Goal: Task Accomplishment & Management: Complete application form

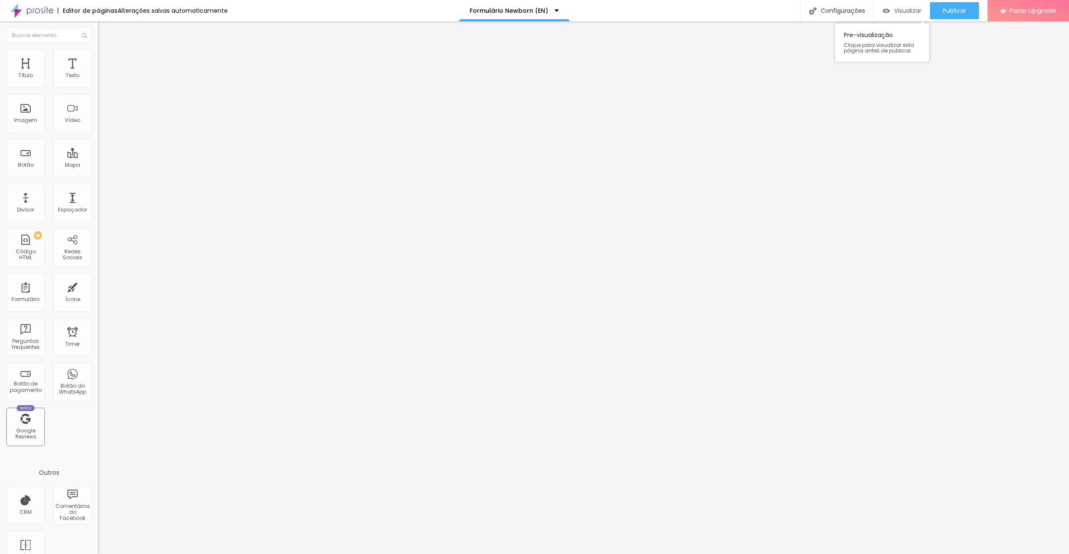
click at [900, 8] on span "Visualizar" at bounding box center [907, 10] width 27 height 7
click at [98, 86] on img at bounding box center [100, 88] width 5 height 5
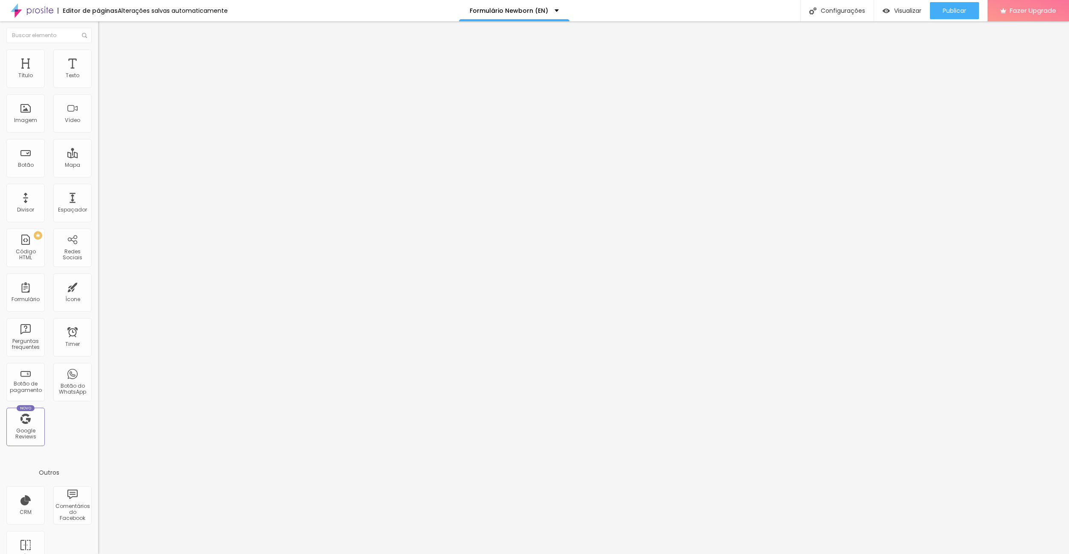
scroll to position [118, 0]
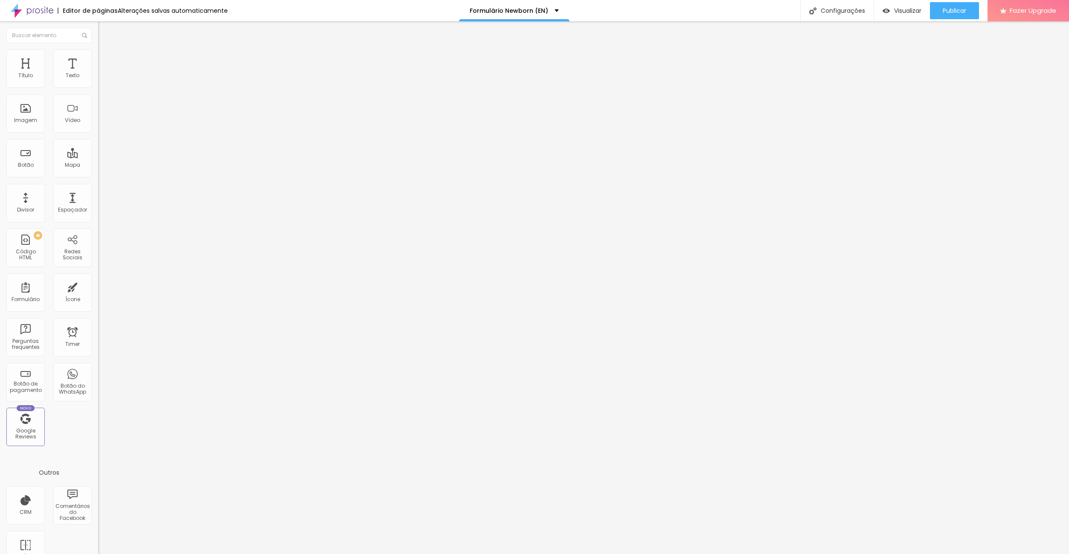
click at [955, 11] on span "Publicar" at bounding box center [953, 10] width 23 height 7
click at [98, 51] on ul "Estilo Avançado" at bounding box center [147, 49] width 98 height 17
click at [98, 52] on li "Avançado" at bounding box center [147, 53] width 98 height 9
click at [845, 17] on div "Configurações" at bounding box center [836, 10] width 73 height 21
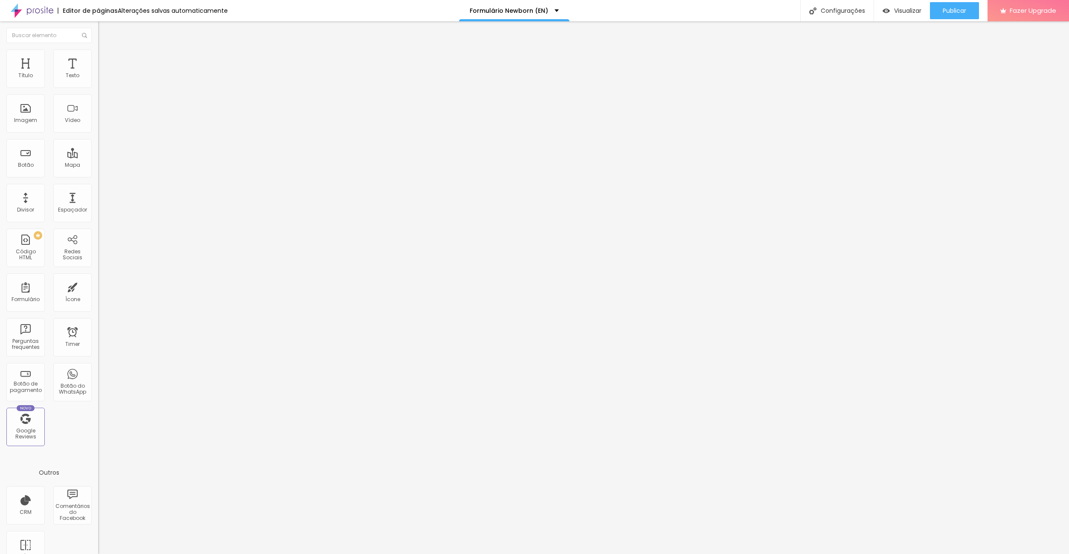
drag, startPoint x: 568, startPoint y: 375, endPoint x: 443, endPoint y: 359, distance: 126.7
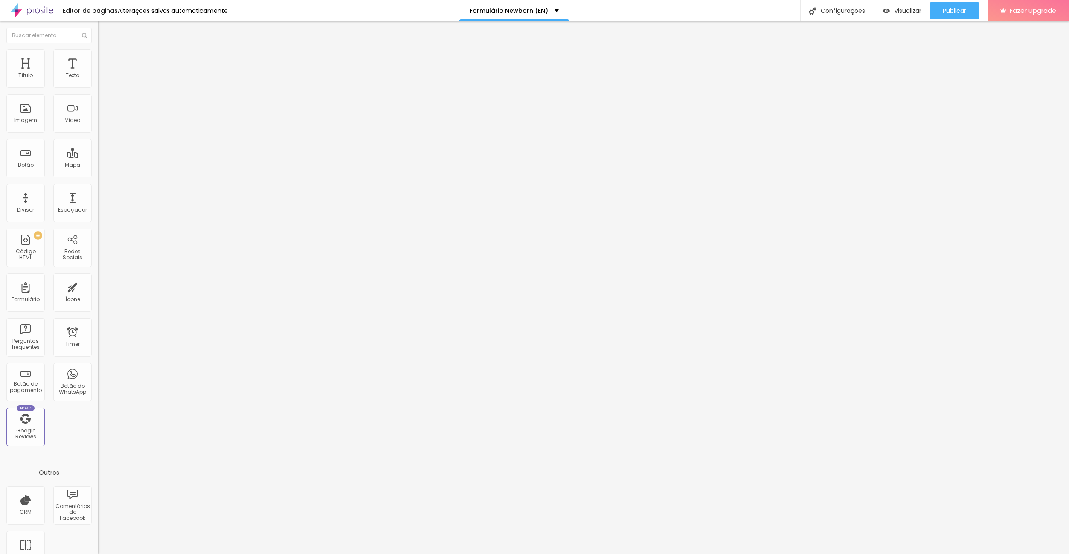
click at [693, 553] on div at bounding box center [534, 563] width 1069 height 8
click at [957, 9] on span "Publicar" at bounding box center [953, 10] width 23 height 7
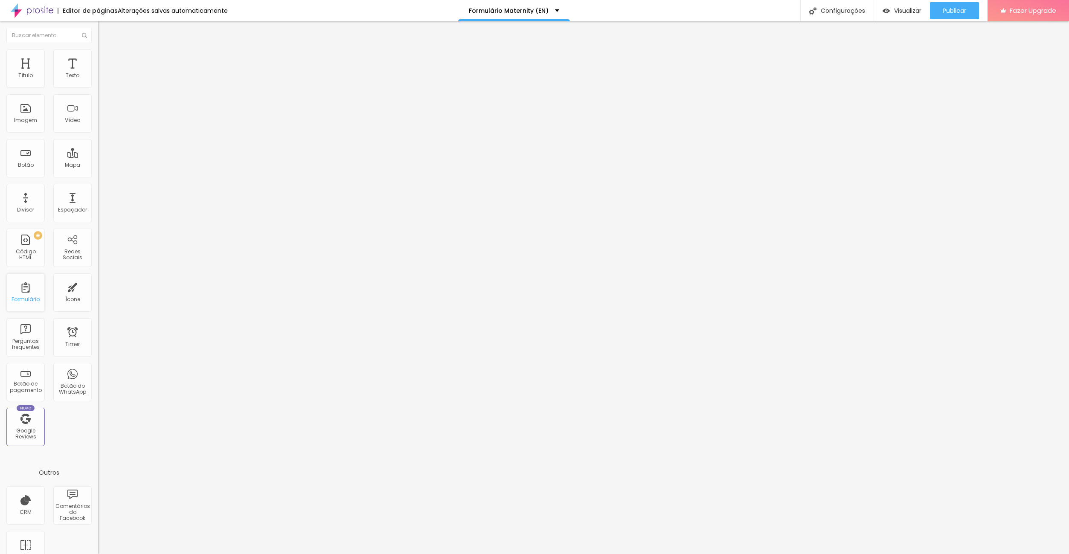
click at [39, 293] on div "Formulário" at bounding box center [25, 292] width 38 height 38
click at [29, 290] on div "Formulário" at bounding box center [25, 292] width 38 height 38
click at [25, 292] on div "Formulário" at bounding box center [25, 292] width 38 height 38
click at [98, 86] on div "Formulário Maternidade" at bounding box center [147, 79] width 98 height 14
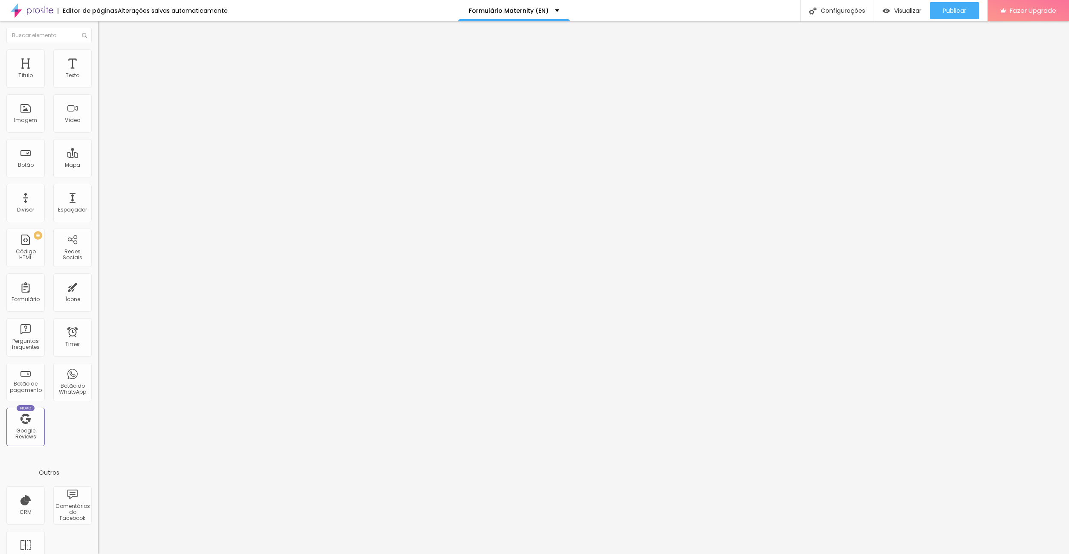
type input "Formulário Maternity (EN)"
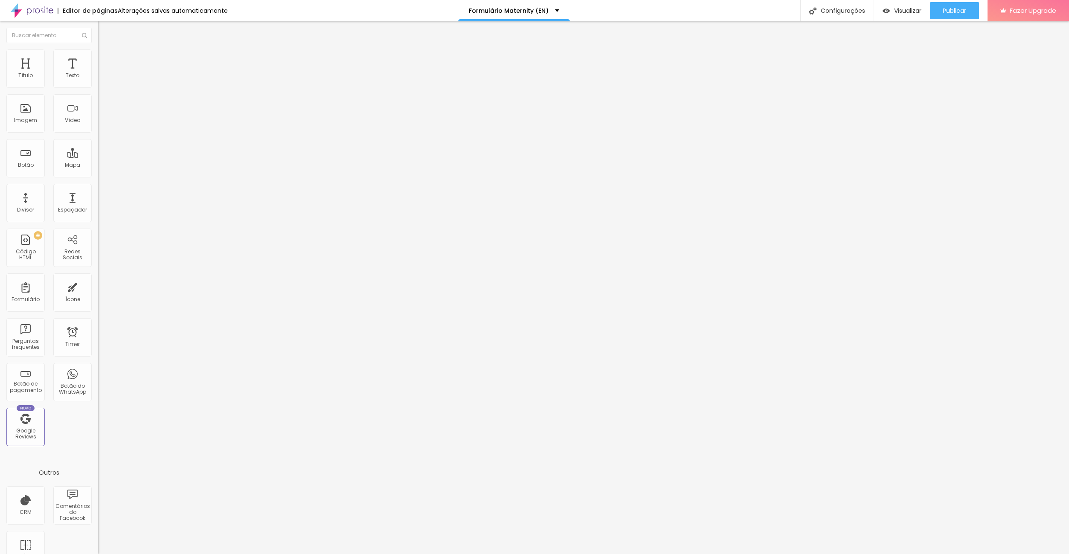
drag, startPoint x: 445, startPoint y: 261, endPoint x: 383, endPoint y: 256, distance: 62.1
paste input "Mother's First Name + [PERSON_NAME]"
type input "Mother's First Name + Surname"
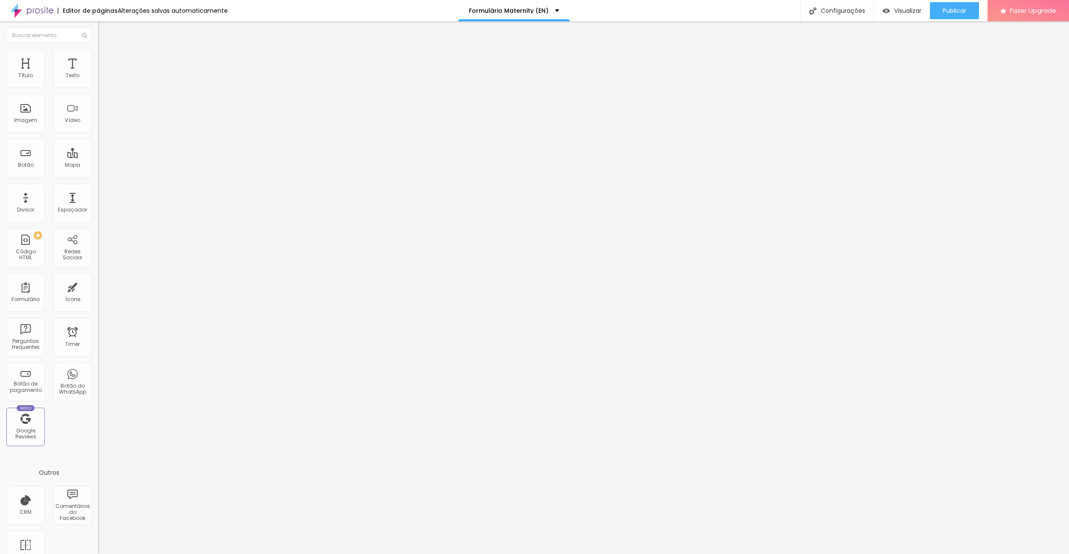
drag, startPoint x: 622, startPoint y: 258, endPoint x: 524, endPoint y: 252, distance: 97.8
drag, startPoint x: 405, startPoint y: 382, endPoint x: 404, endPoint y: 299, distance: 83.2
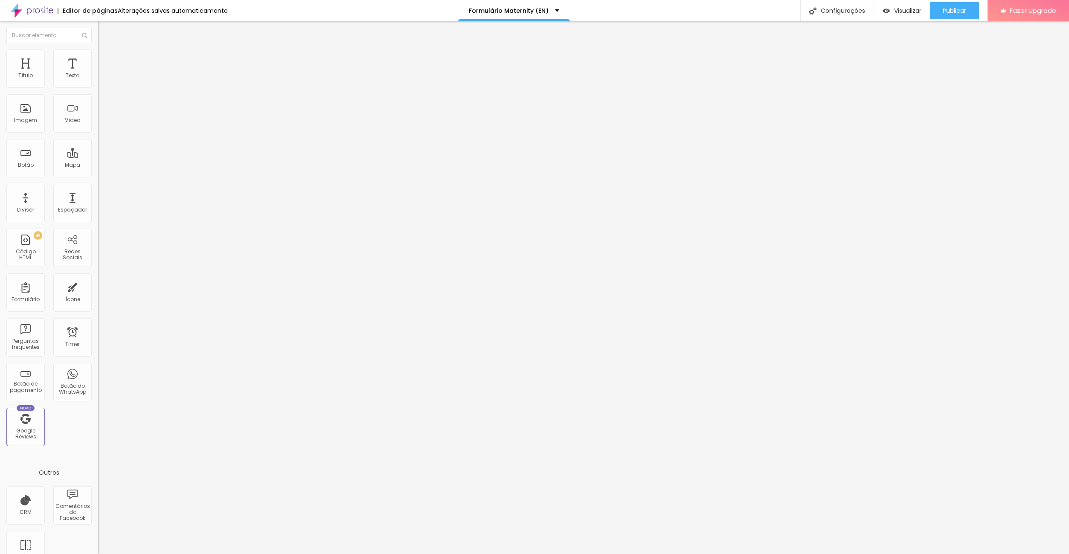
drag, startPoint x: 400, startPoint y: 352, endPoint x: 393, endPoint y: 349, distance: 7.4
drag, startPoint x: 392, startPoint y: 351, endPoint x: 408, endPoint y: 298, distance: 55.9
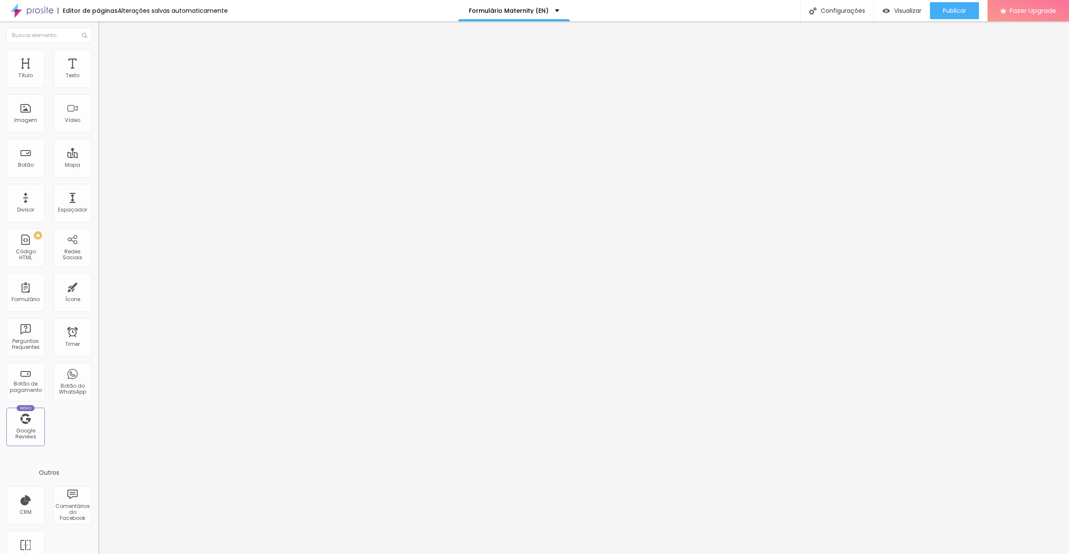
drag, startPoint x: 448, startPoint y: 290, endPoint x: 371, endPoint y: 281, distance: 77.6
paste input "Father's First Name + [PERSON_NAME]"
type input "Father's First Name + Surname"
drag, startPoint x: 584, startPoint y: 256, endPoint x: 598, endPoint y: 162, distance: 95.3
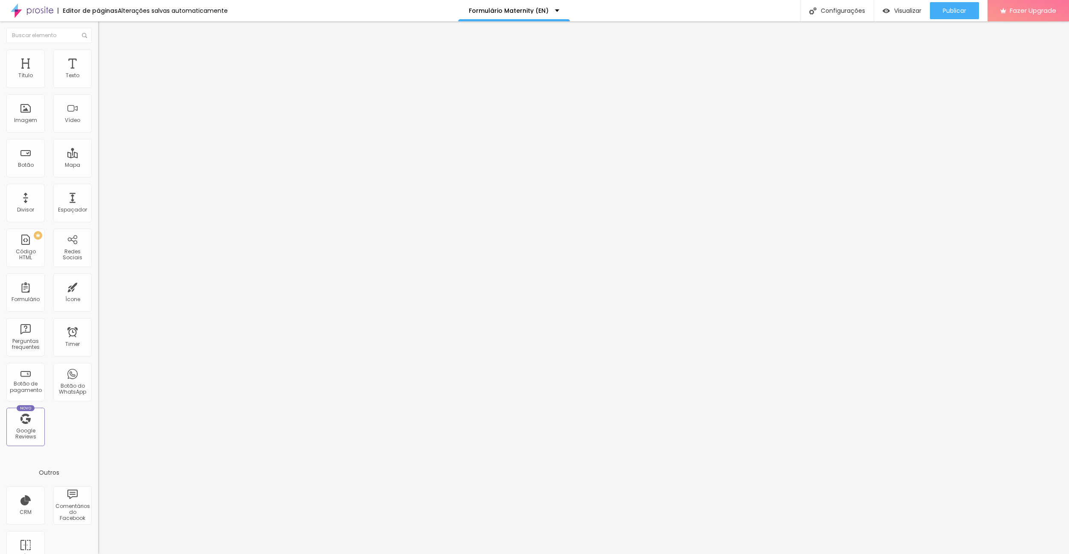
drag, startPoint x: 391, startPoint y: 379, endPoint x: 394, endPoint y: 324, distance: 55.9
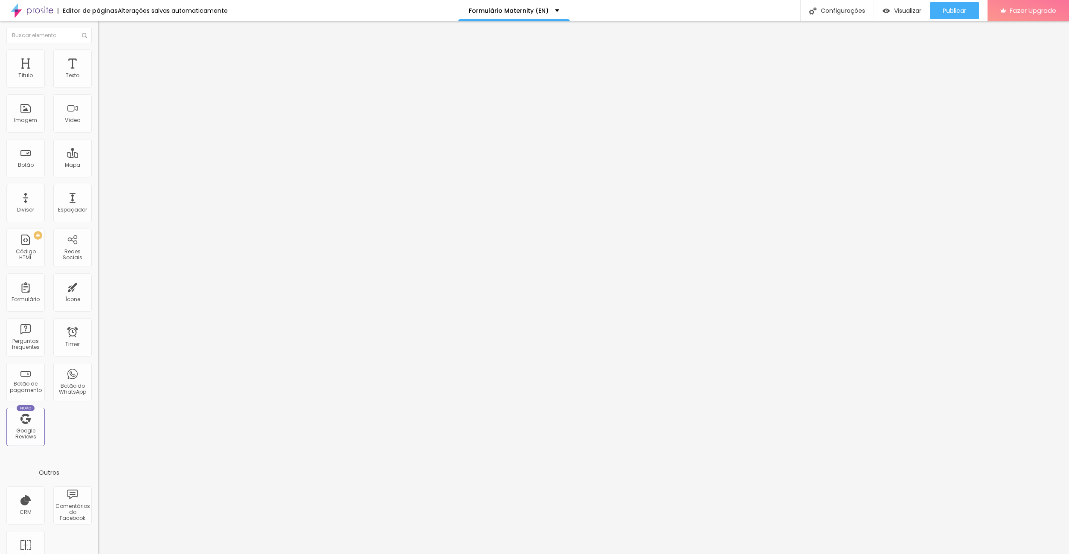
drag, startPoint x: 436, startPoint y: 317, endPoint x: 397, endPoint y: 312, distance: 39.1
drag, startPoint x: 432, startPoint y: 319, endPoint x: 361, endPoint y: 318, distance: 70.8
drag, startPoint x: 445, startPoint y: 314, endPoint x: 350, endPoint y: 304, distance: 95.6
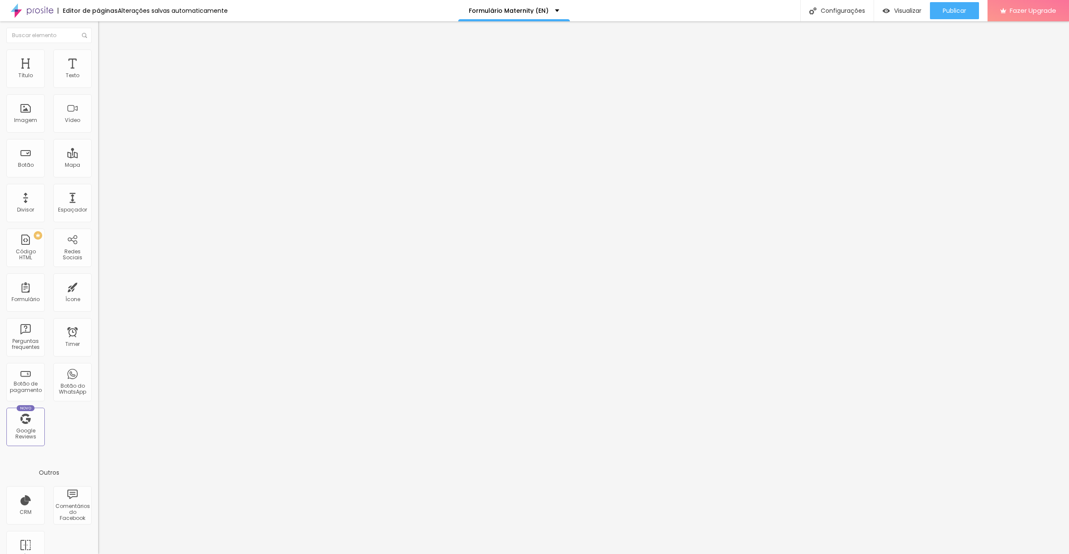
paste input "Mobile Number"
type input "Mobile Number"
drag, startPoint x: 582, startPoint y: 284, endPoint x: 569, endPoint y: 254, distance: 32.3
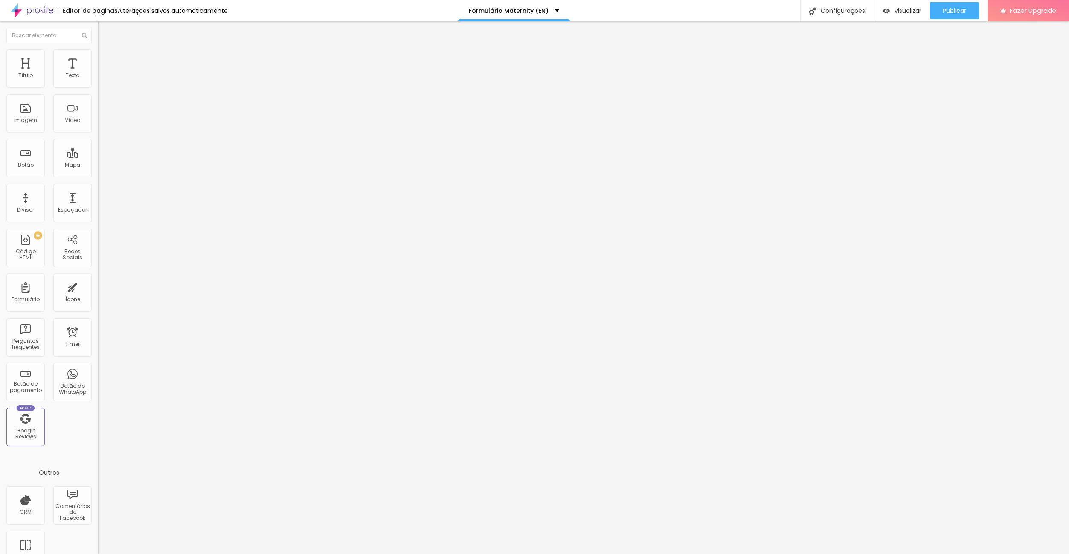
drag, startPoint x: 397, startPoint y: 367, endPoint x: 388, endPoint y: 366, distance: 9.0
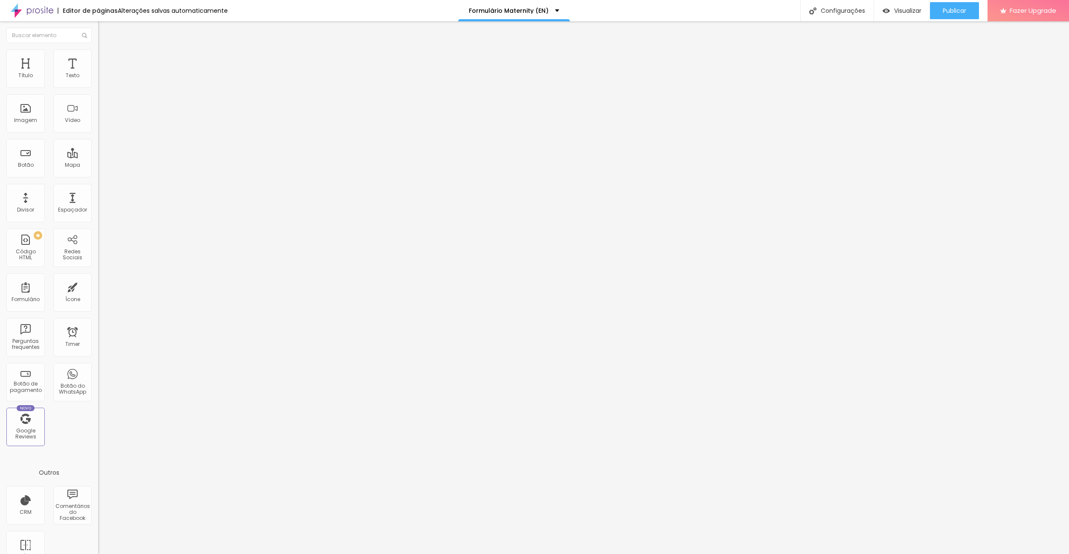
paste input "Location / Town"
type input "Location / Town"
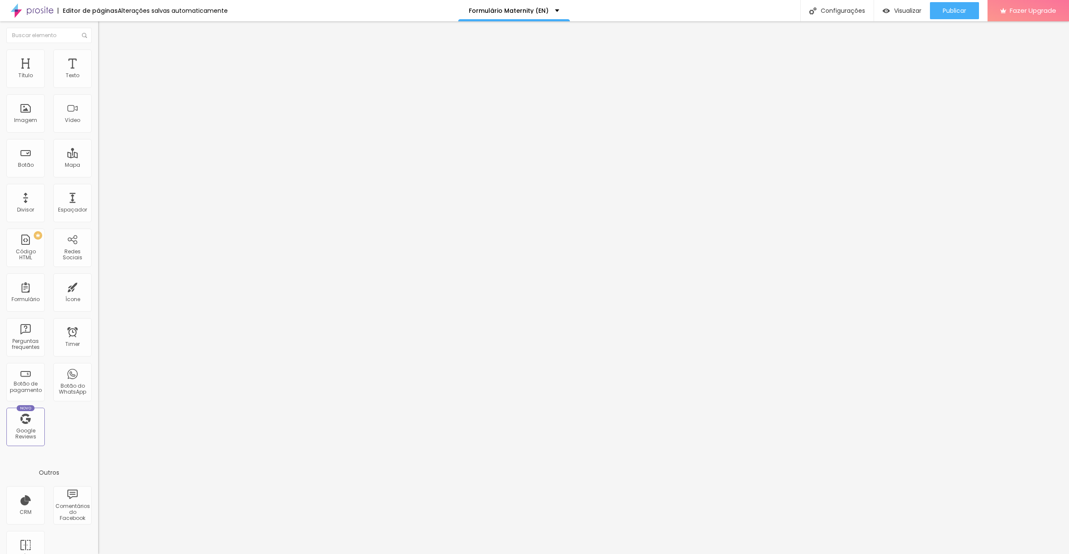
drag, startPoint x: 459, startPoint y: 324, endPoint x: 356, endPoint y: 315, distance: 103.2
paste input "How many weeks pregnant will you be on the day of the session?"
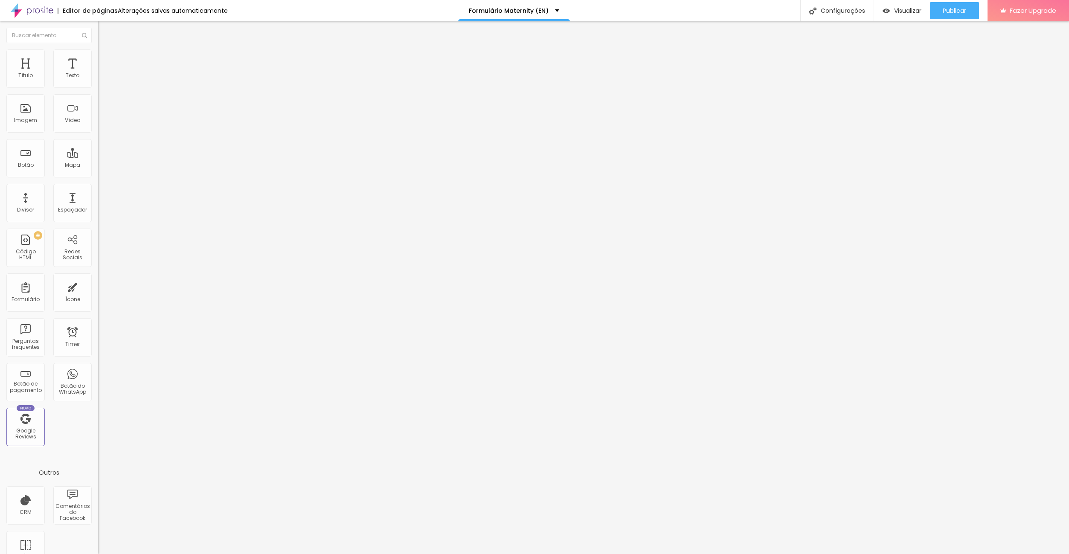
scroll to position [0, 78]
type input "How many weeks pregnant will you be on the day of the session?"
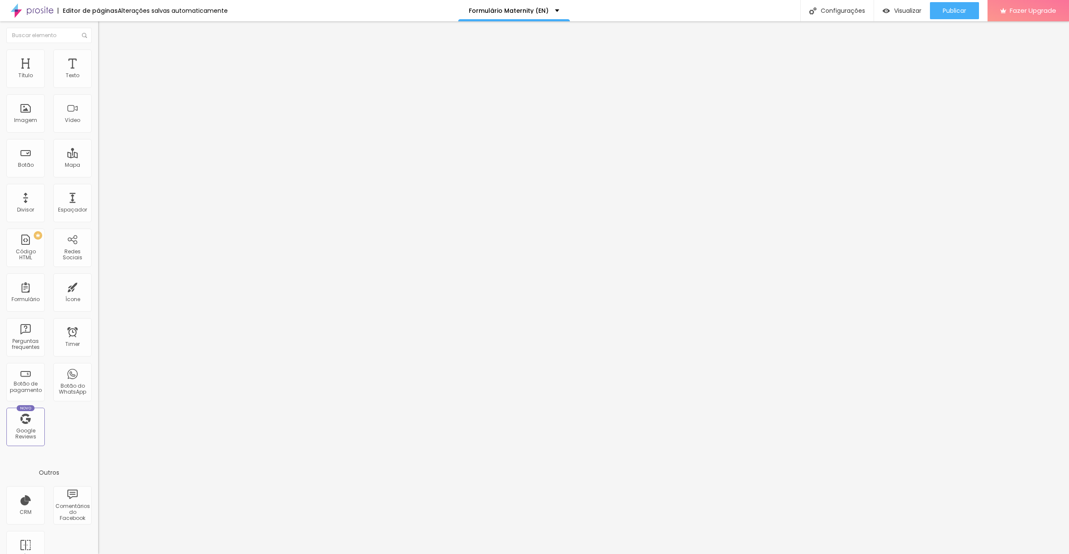
scroll to position [71, 0]
drag, startPoint x: 437, startPoint y: 358, endPoint x: 378, endPoint y: 348, distance: 60.6
paste input "Estimated due date"
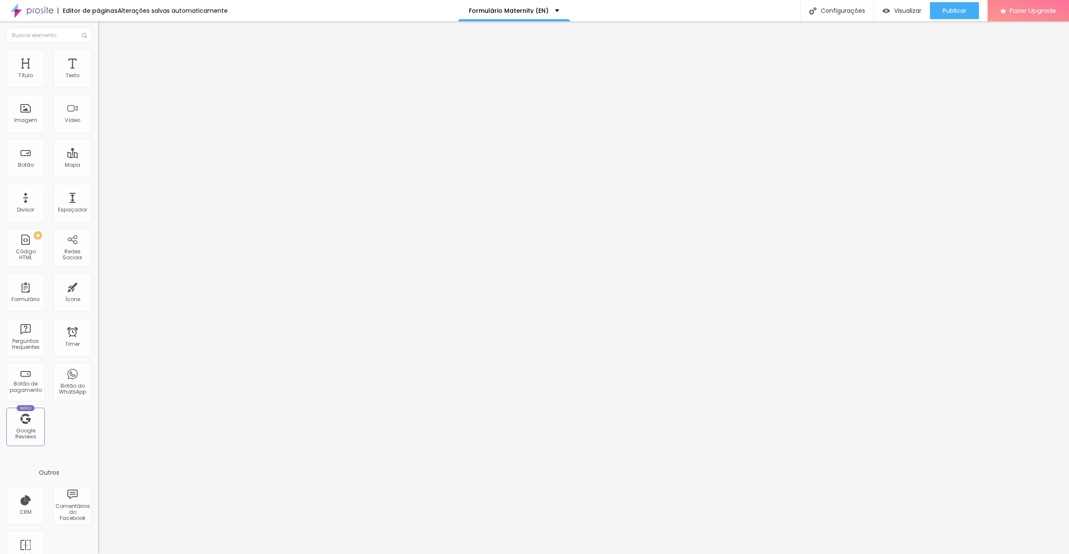
type input "Estimated due date"
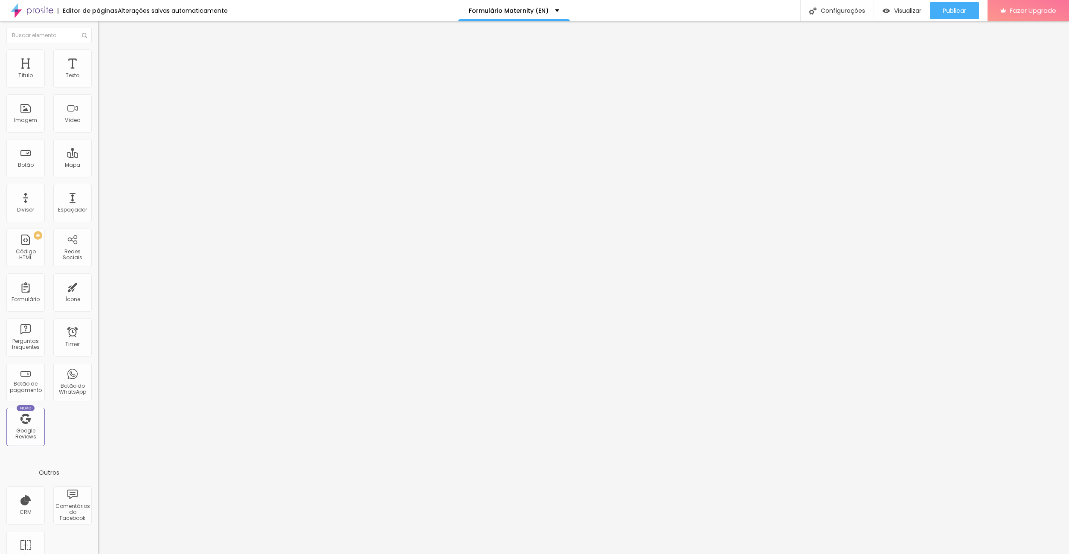
drag, startPoint x: 443, startPoint y: 332, endPoint x: 342, endPoint y: 321, distance: 101.2
paste input "Baby’s name(s)"
type input "Baby’s name(s)"
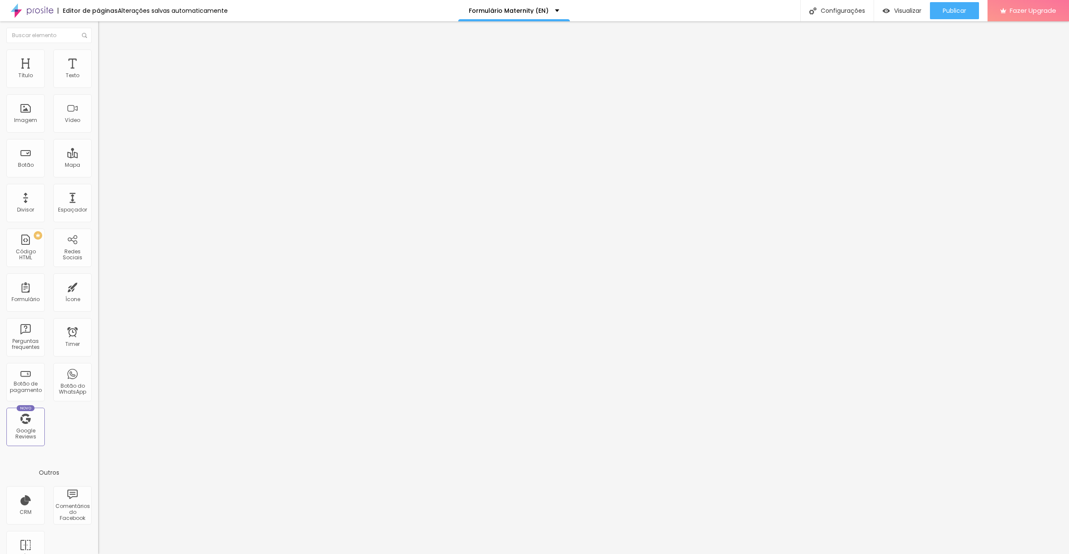
scroll to position [152, 0]
drag, startPoint x: 476, startPoint y: 331, endPoint x: 291, endPoint y: 319, distance: 185.0
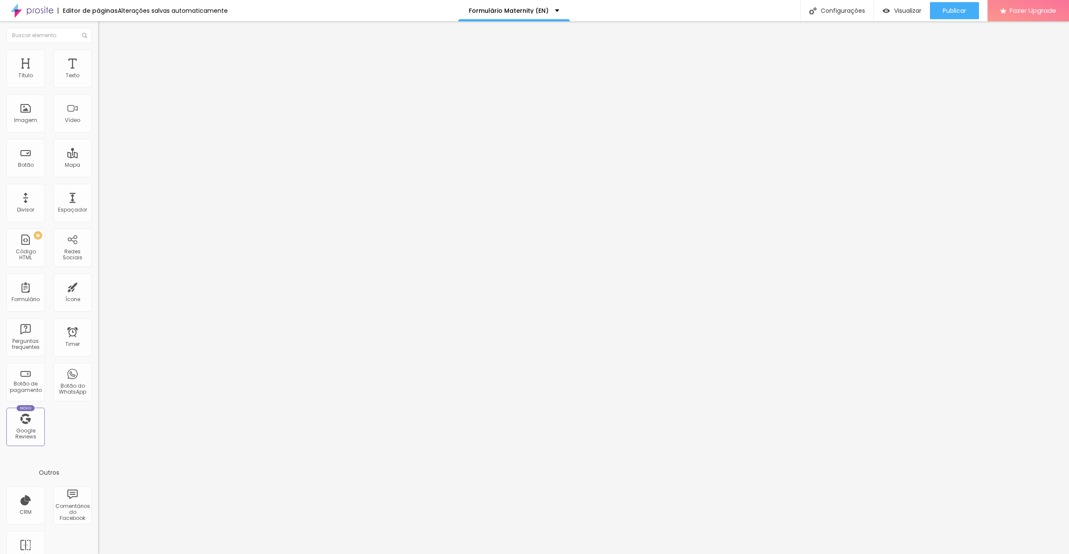
paste input "Selected Package"
type input "Selected Package"
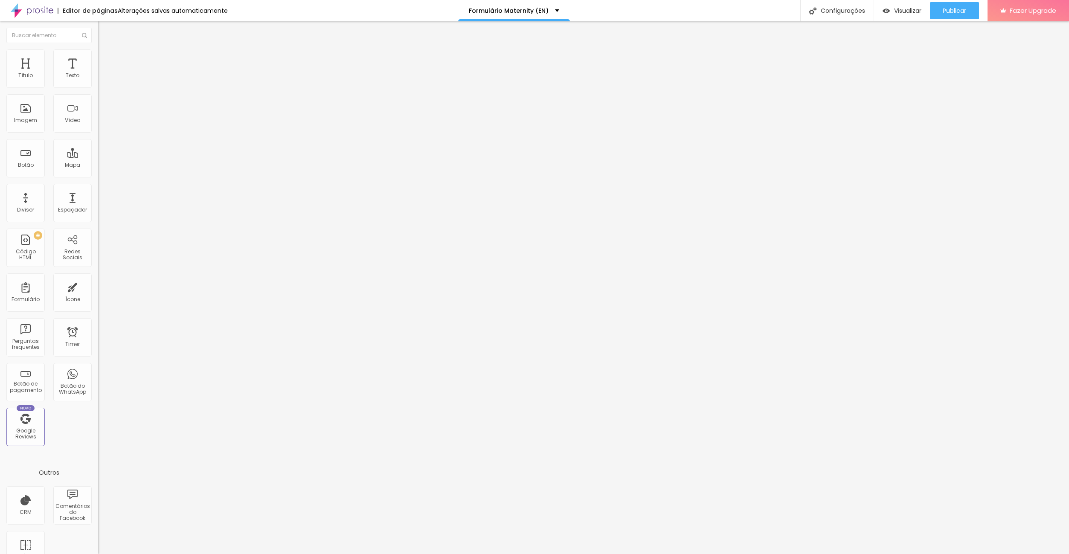
drag, startPoint x: 459, startPoint y: 370, endPoint x: 351, endPoint y: 363, distance: 108.1
paste input "Cotton – 10 Photos (€295.00"
type input "Cotton – 10 Photos (€295.00"
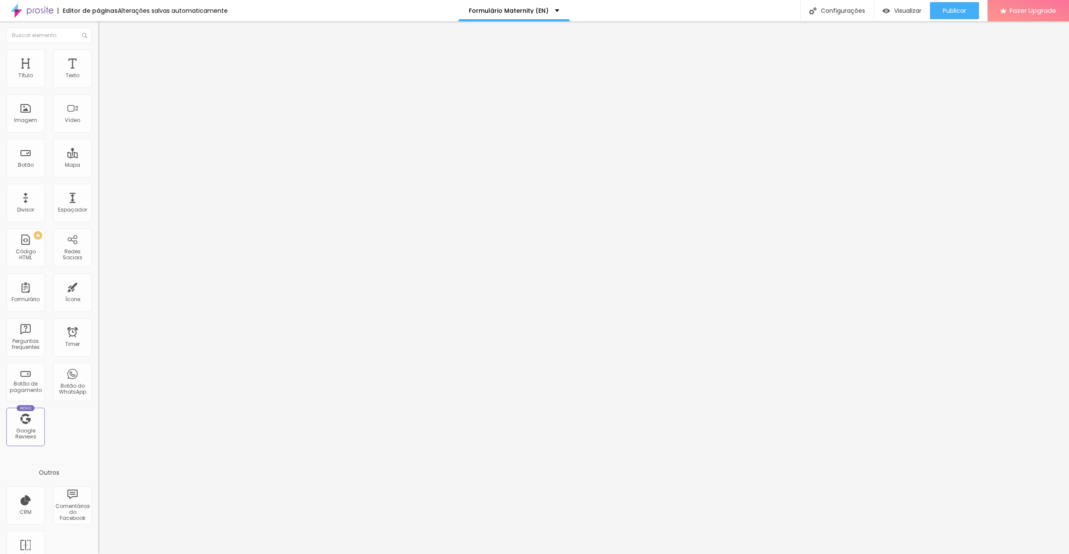
scroll to position [157, 0]
drag, startPoint x: 462, startPoint y: 386, endPoint x: 419, endPoint y: 385, distance: 43.1
paste input "Linen – 15 Photos + 1 Frame (30x45cm) (€365.00)"
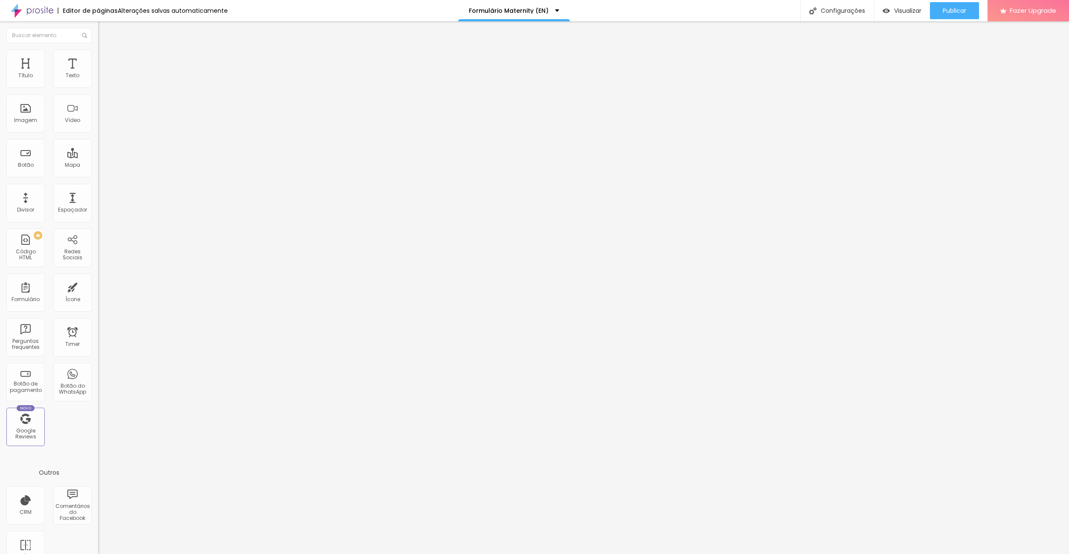
scroll to position [0, 15]
type input "Linen – 15 Photos + 1 Frame (30x45cm) (€365.00)"
drag, startPoint x: 456, startPoint y: 406, endPoint x: 423, endPoint y: 405, distance: 33.3
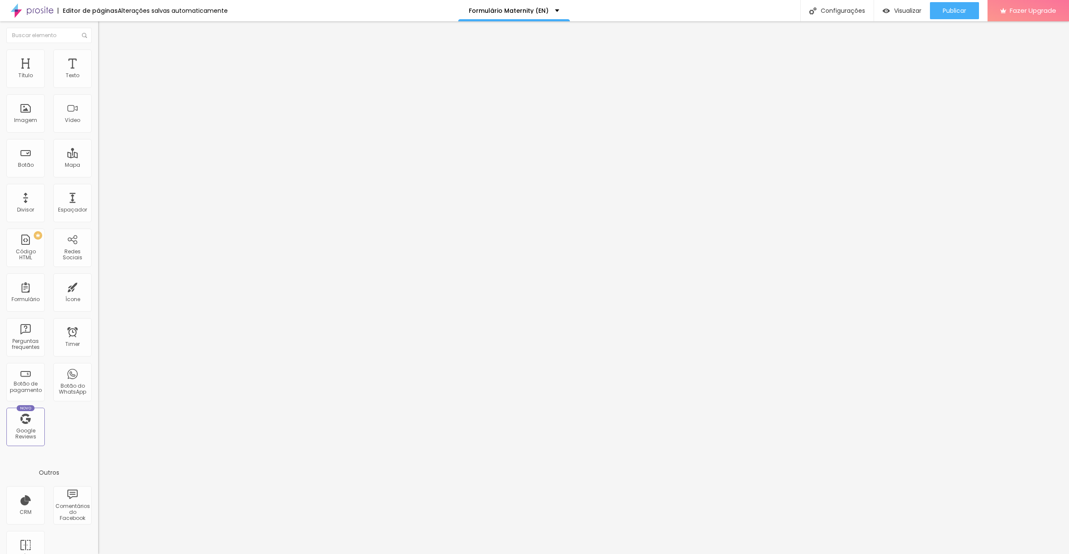
paste input "Cashmere – 25 Photos + Album (25x25cm) + Makeup and Hair + Session Video up to …"
type input "Cashmere – 25 Photos + Album (25x25cm) + Makeup and Hair + Session Video up to …"
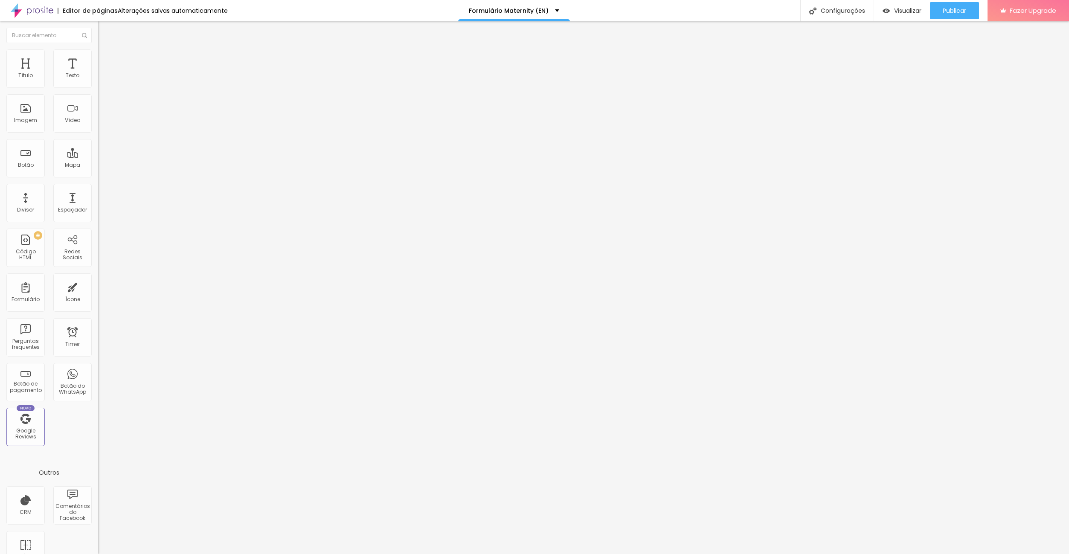
drag, startPoint x: 460, startPoint y: 339, endPoint x: 386, endPoint y: 333, distance: 74.0
paste input "Weekend or Public Holiday Booking?"
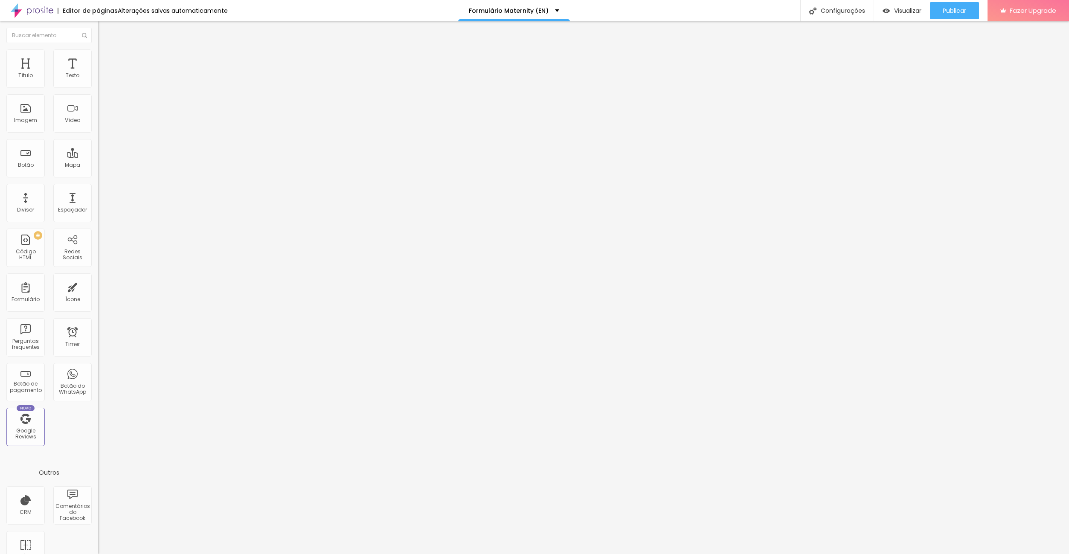
type input "Weekend or Public Holiday Booking?"
drag, startPoint x: 472, startPoint y: 295, endPoint x: 374, endPoint y: 288, distance: 98.7
paste input "Weekend or Public Holiday Booking?"
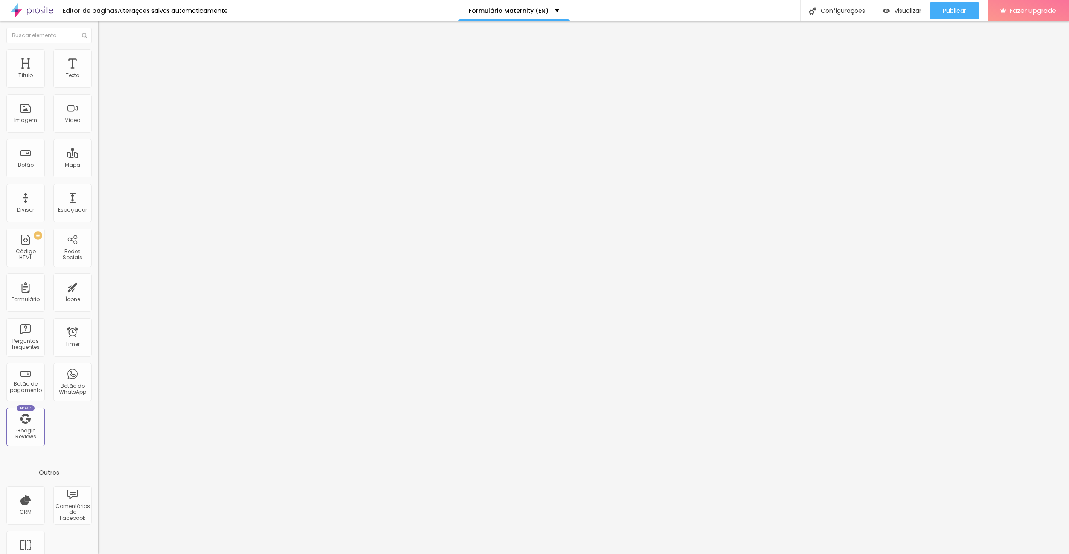
scroll to position [278, 0]
type input "Weekend or Public Holiday Booking?"
drag, startPoint x: 528, startPoint y: 338, endPoint x: 315, endPoint y: 328, distance: 213.4
paste input "Yes (+€45.00)"
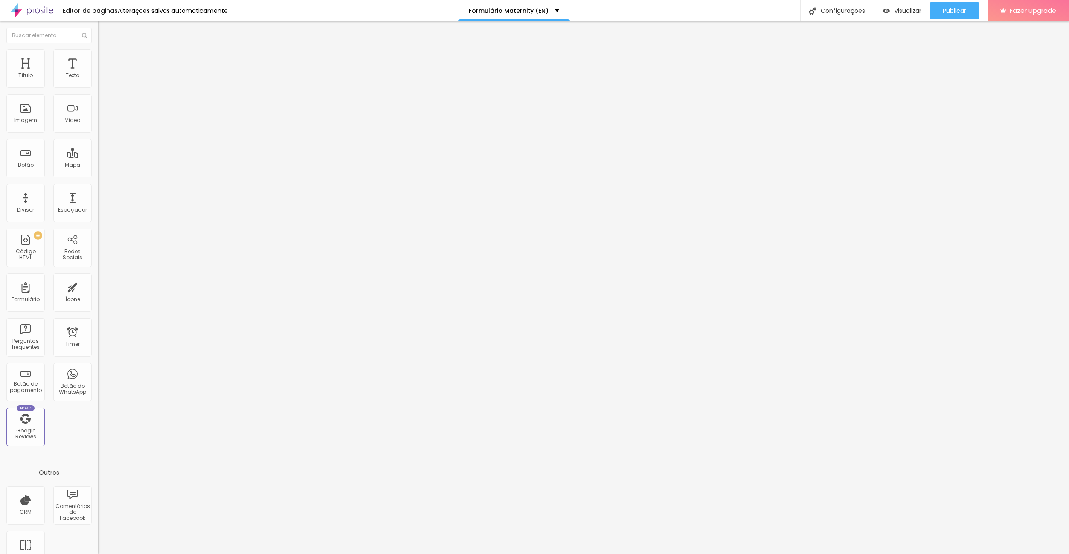
type input "Yes (+€45.00)"
drag, startPoint x: 499, startPoint y: 355, endPoint x: 475, endPoint y: 356, distance: 23.9
drag, startPoint x: 475, startPoint y: 356, endPoint x: 397, endPoint y: 348, distance: 78.5
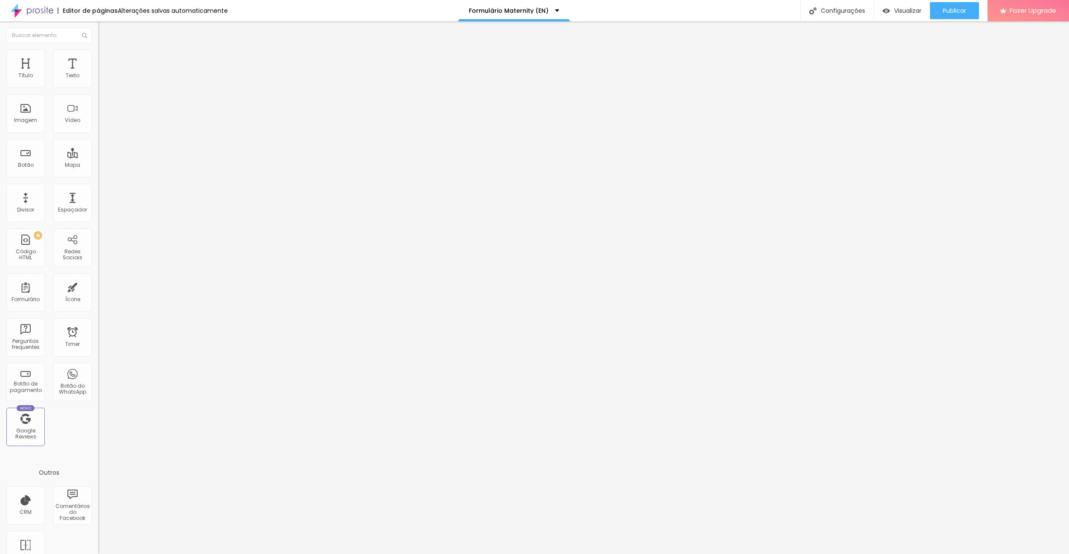
type input "No"
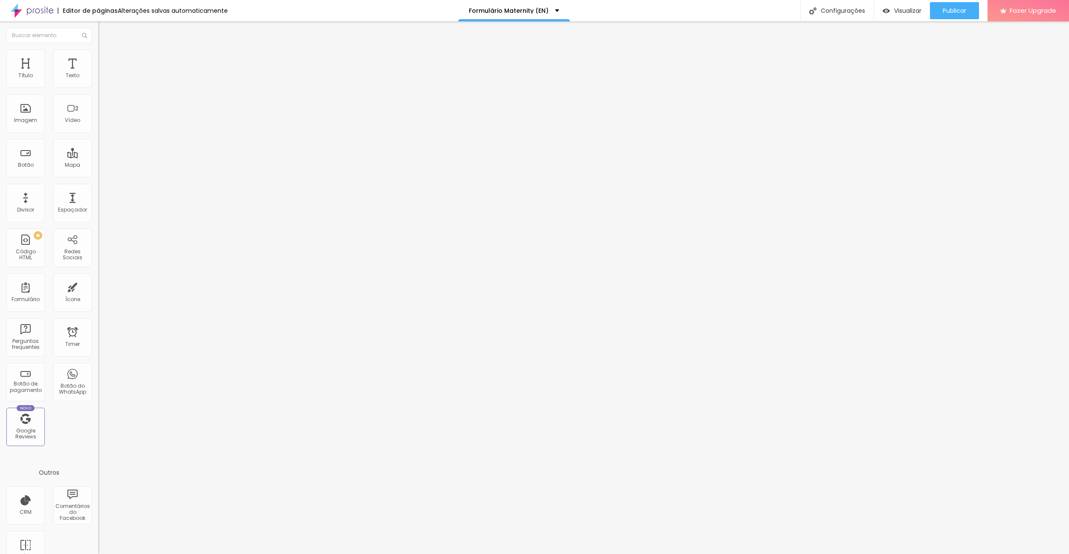
drag, startPoint x: 358, startPoint y: 326, endPoint x: 410, endPoint y: 327, distance: 52.5
paste input "If you choose the "Cotton" or "Linen" package, would you like to add the profes…"
type input "If you choose the "Cotton" or "Linen" package, would you like to add the profes…"
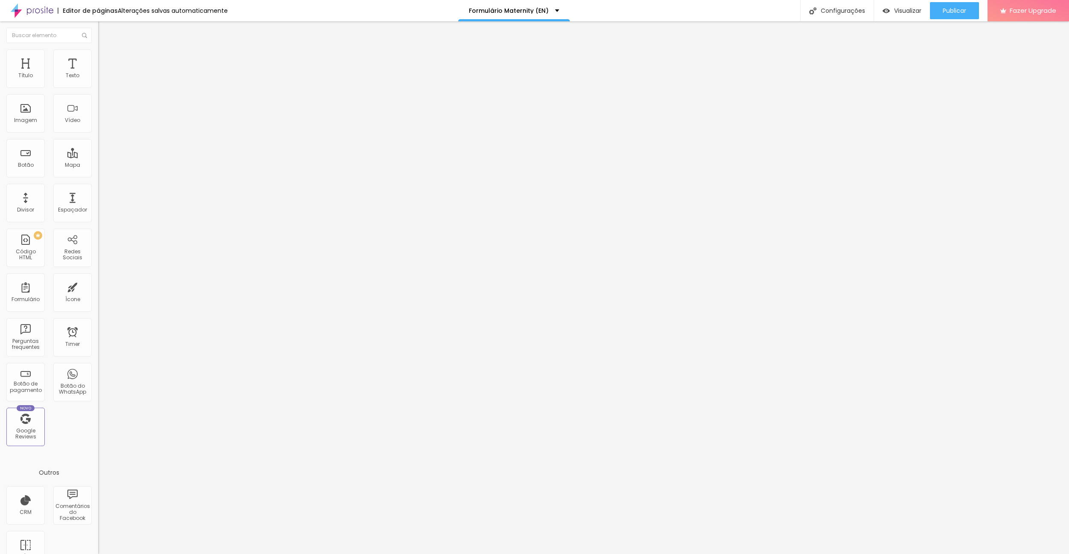
scroll to position [0, 0]
drag, startPoint x: 474, startPoint y: 356, endPoint x: 474, endPoint y: 344, distance: 11.5
drag, startPoint x: 403, startPoint y: 291, endPoint x: 393, endPoint y: 290, distance: 9.8
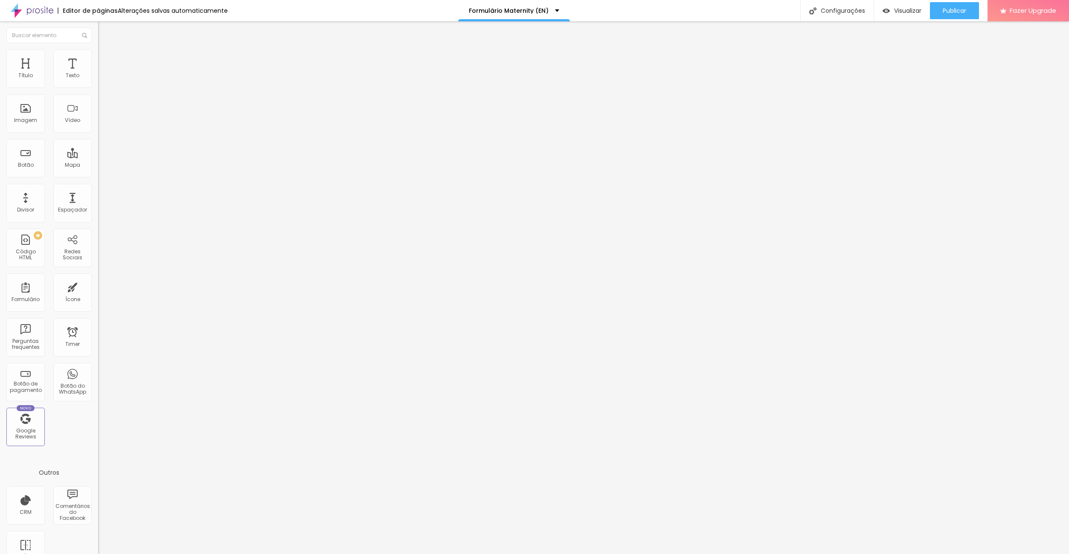
paste input "If you choose the "Cotton" or "Linen" package, would you like to add the profes…"
type input "If you choose the "Cotton" or "Linen" package, would you like to add the profes…"
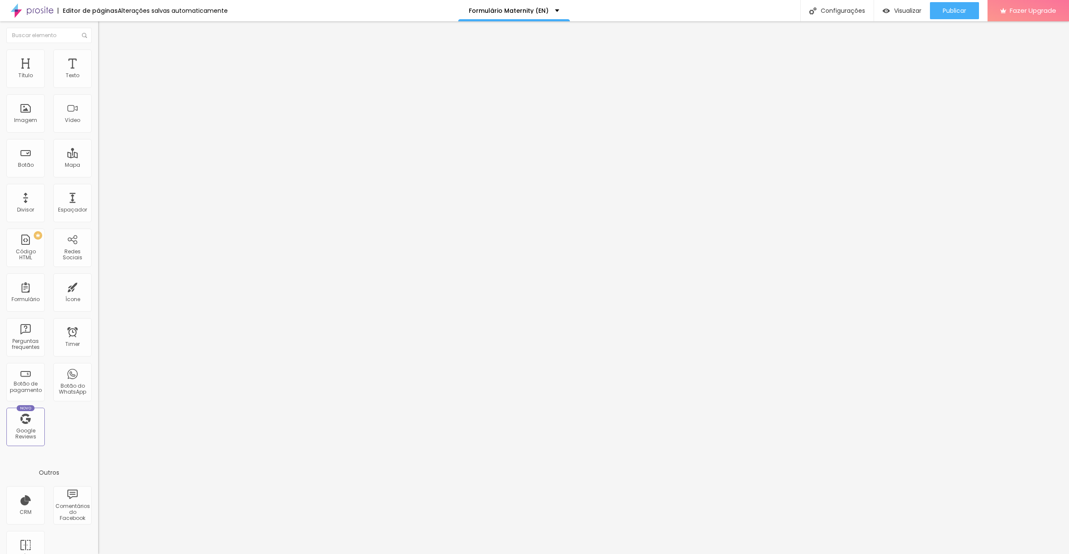
type input "T"
type input "Yes"
type input "No"
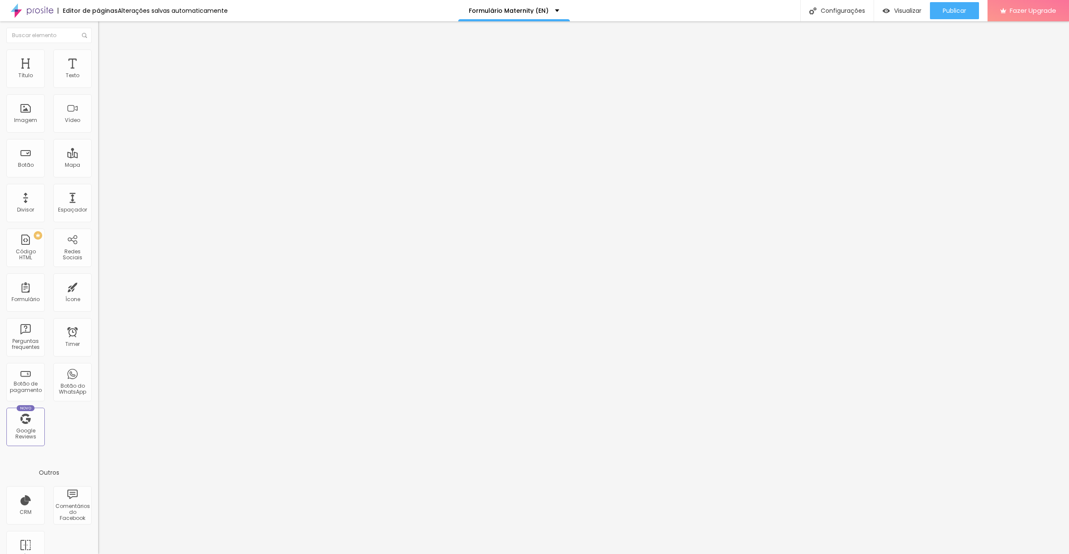
scroll to position [471, 0]
drag, startPoint x: 457, startPoint y: 259, endPoint x: 353, endPoint y: 254, distance: 103.7
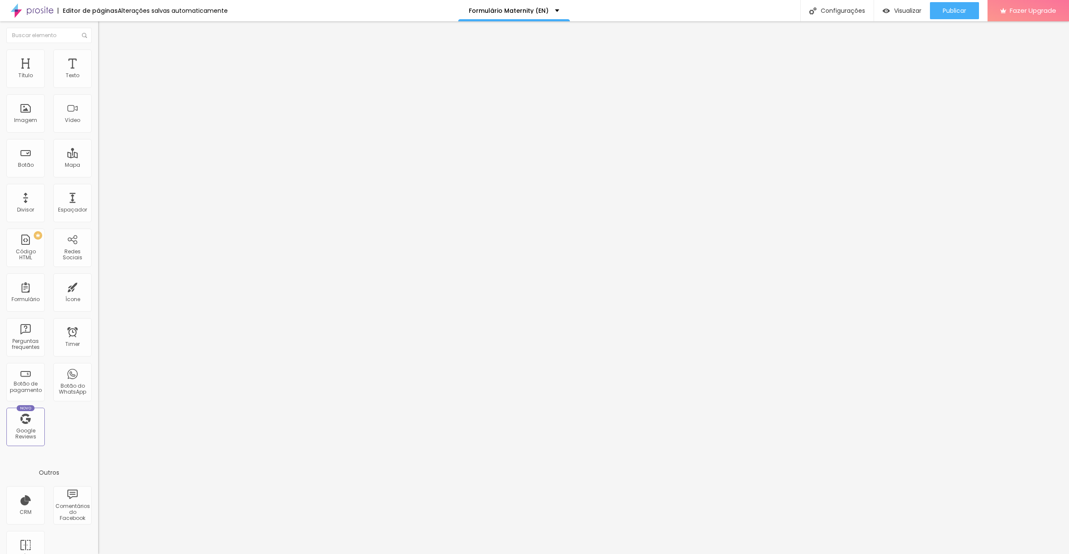
paste input "Twins?"
type input "Twins?"
drag, startPoint x: 460, startPoint y: 302, endPoint x: 465, endPoint y: 300, distance: 5.7
drag, startPoint x: 465, startPoint y: 300, endPoint x: 362, endPoint y: 290, distance: 103.2
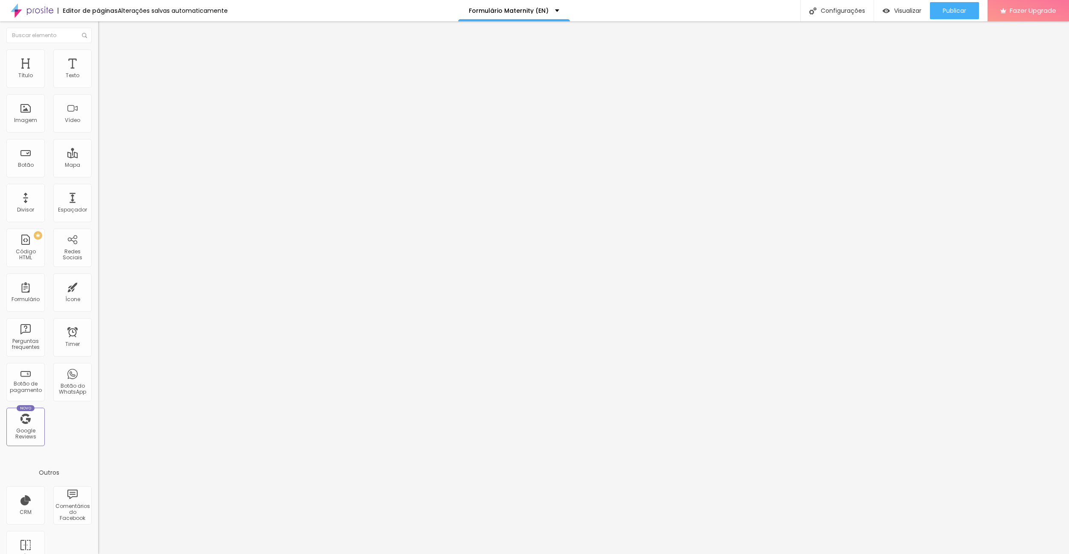
type input "No"
drag, startPoint x: 452, startPoint y: 316, endPoint x: 433, endPoint y: 316, distance: 18.8
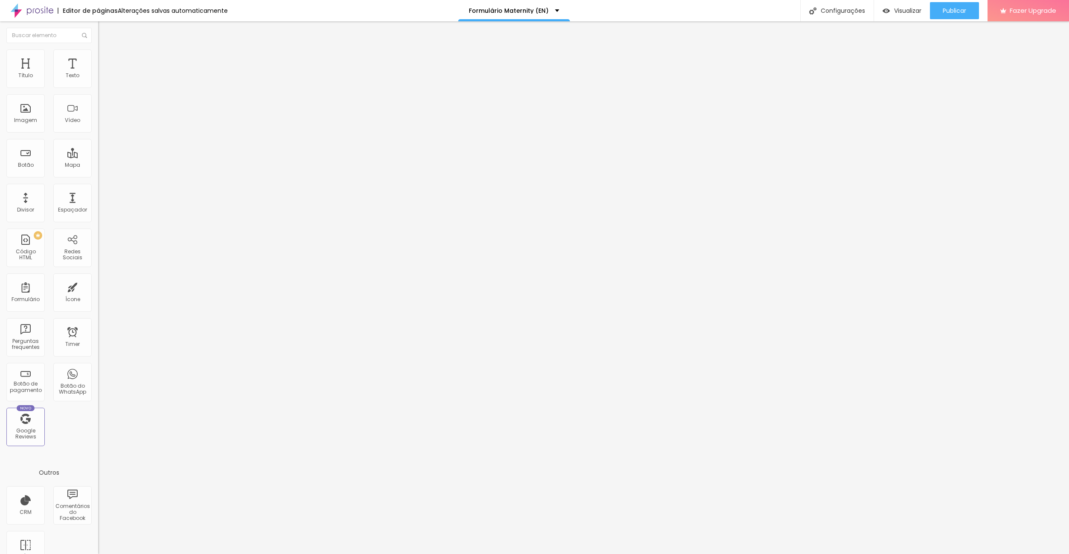
paste input "Yes (Additional €80.00)"
type input "Yes (Additional €80.00)"
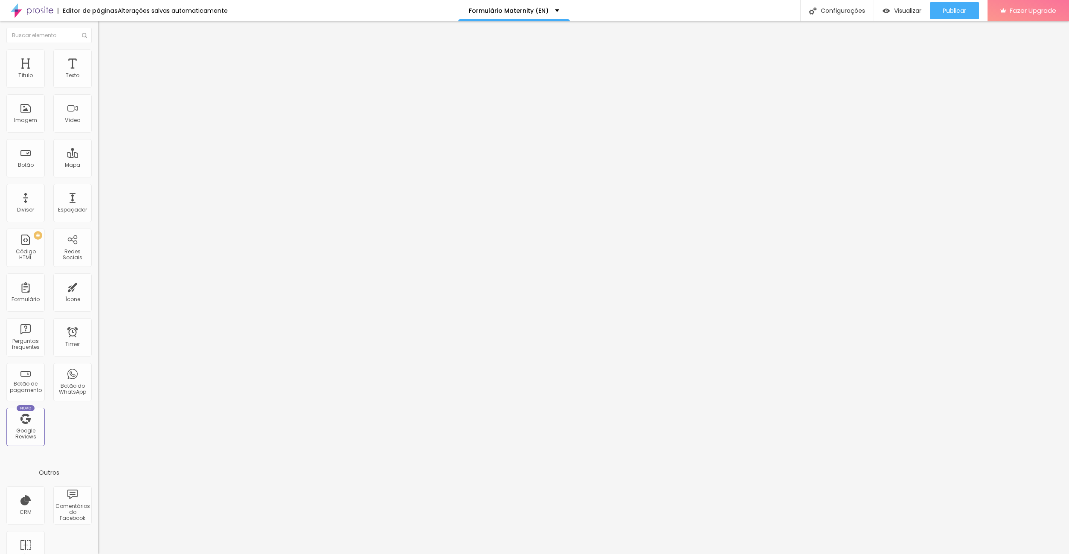
drag, startPoint x: 461, startPoint y: 235, endPoint x: 368, endPoint y: 229, distance: 93.6
paste input "If you choose the "Cotton" or "Linen" package, would you like to add the option…"
type input "If you choose the "Cotton" or "Linen" package, would you like to add the option…"
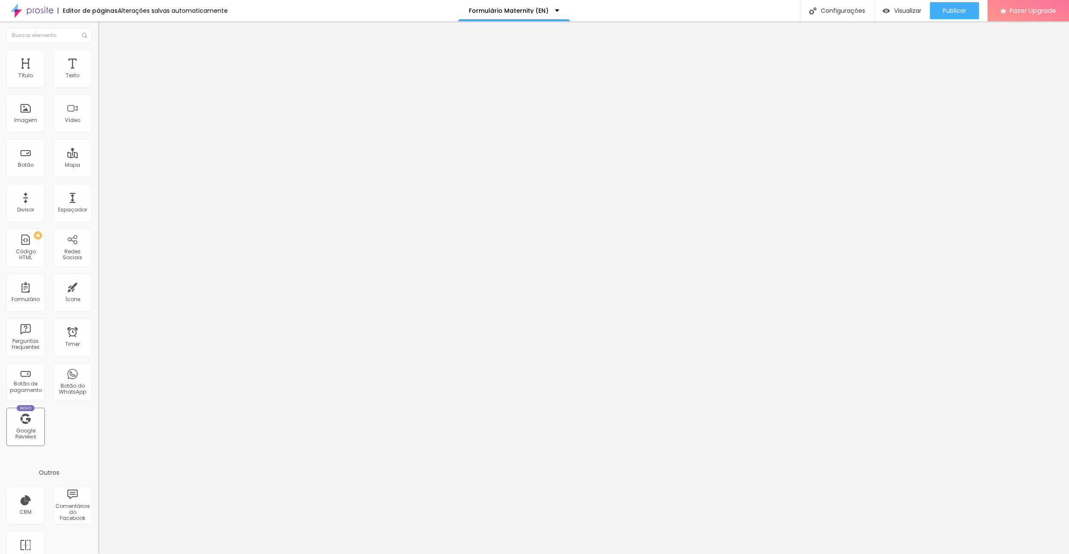
scroll to position [0, 0]
drag, startPoint x: 443, startPoint y: 289, endPoint x: 414, endPoint y: 290, distance: 28.6
paste input "Professional Reels Video with "Behind the Scenes" (Additional €95.00)"
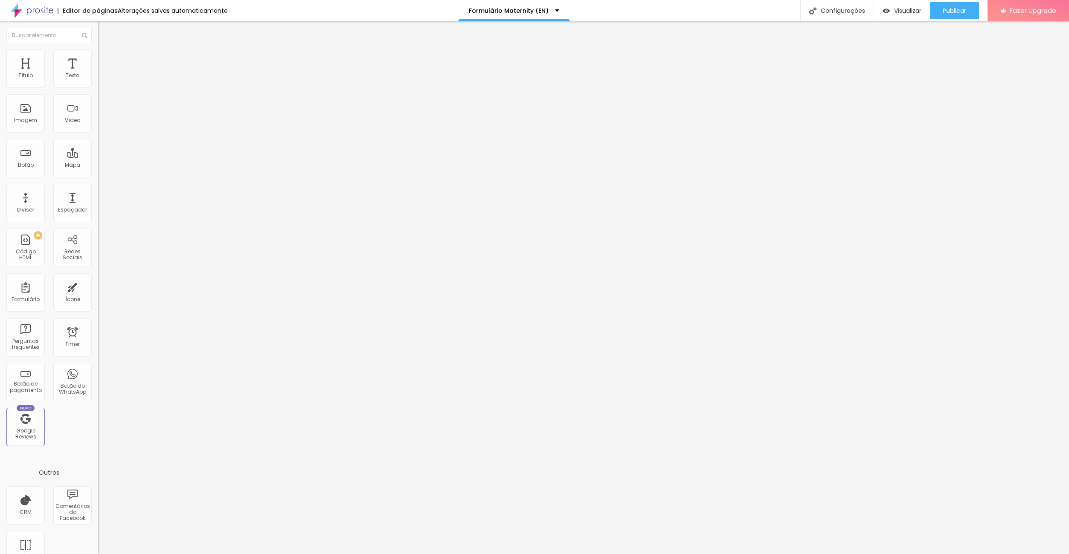
type input "Professional Reels Video with "Behind the Scenes" (Additional €95.00)"
drag, startPoint x: 390, startPoint y: 305, endPoint x: 364, endPoint y: 305, distance: 26.0
type input "No"
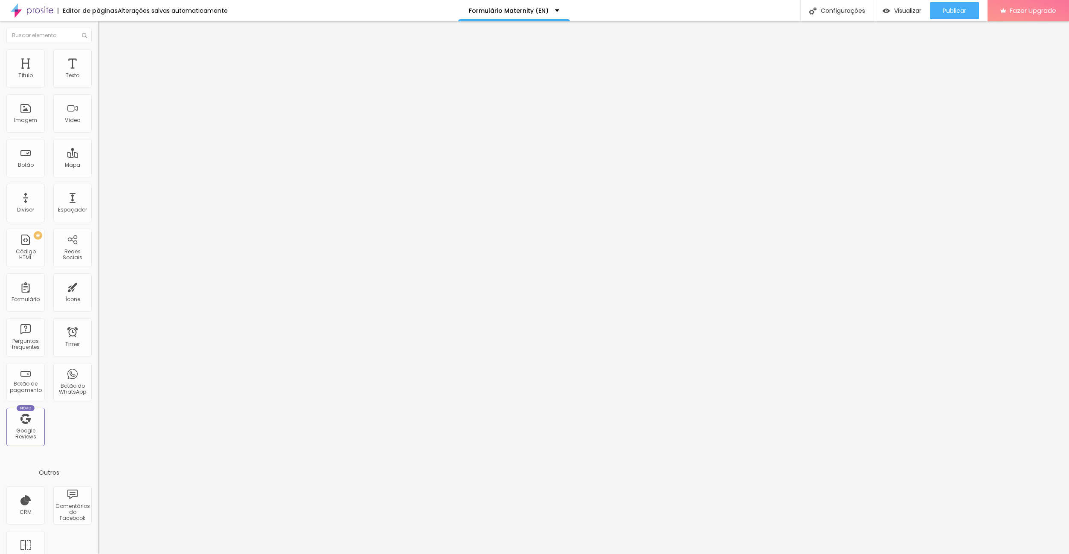
scroll to position [511, 0]
drag, startPoint x: 478, startPoint y: 299, endPoint x: 376, endPoint y: 293, distance: 102.1
paste input "Will there be older siblings at the session? *"
type input "Will there be older siblings at the session?"
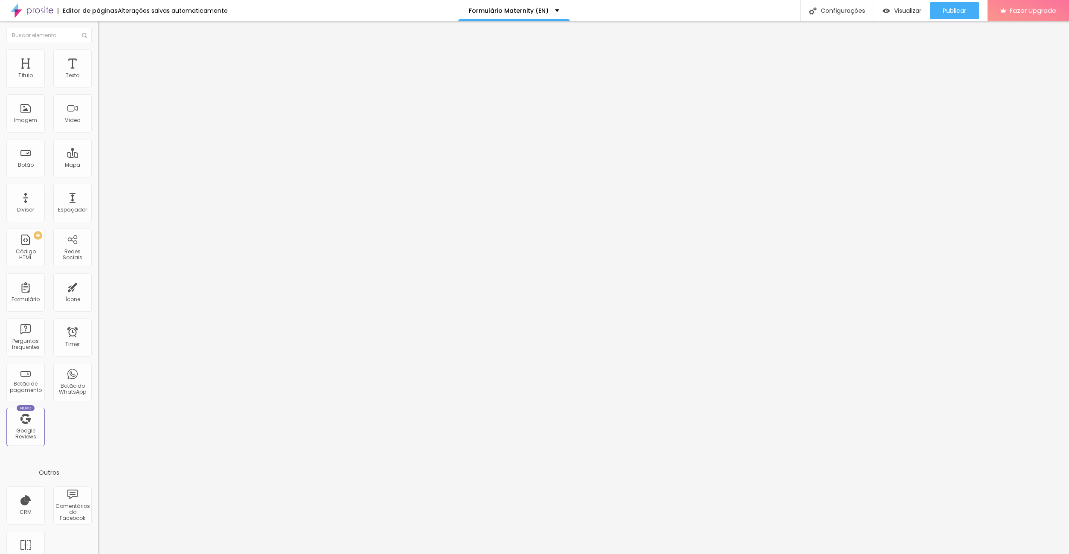
drag, startPoint x: 459, startPoint y: 288, endPoint x: 382, endPoint y: 286, distance: 76.8
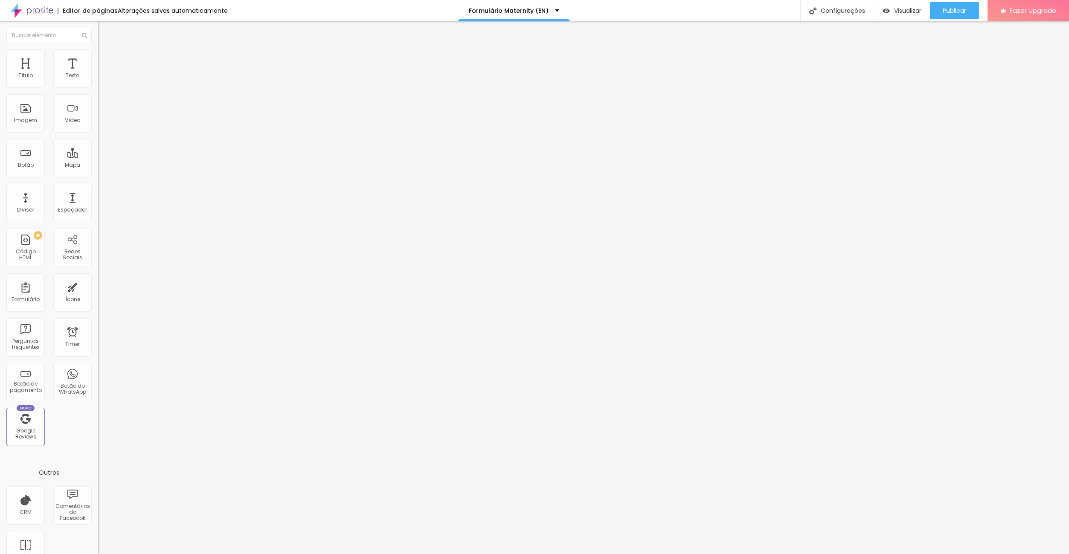
type input "Yes"
drag, startPoint x: 378, startPoint y: 301, endPoint x: 361, endPoint y: 300, distance: 16.6
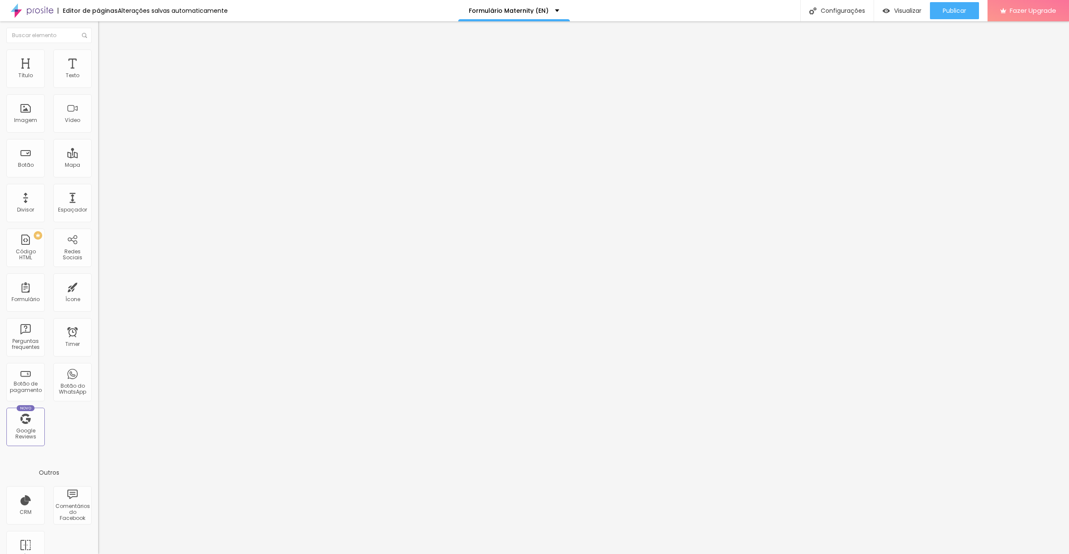
scroll to position [583, 0]
type input "No"
drag, startPoint x: 433, startPoint y: 338, endPoint x: 450, endPoint y: 338, distance: 17.1
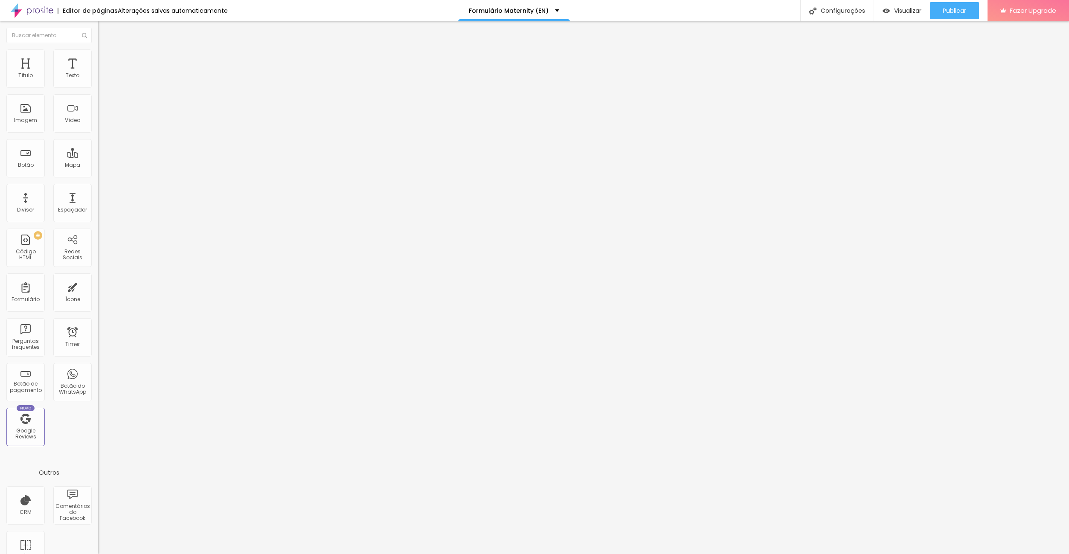
scroll to position [575, 0]
drag, startPoint x: 435, startPoint y: 298, endPoint x: 335, endPoint y: 287, distance: 101.2
paste input "If you answered "Yes" to the question above, please indicate the name(s) and ag…"
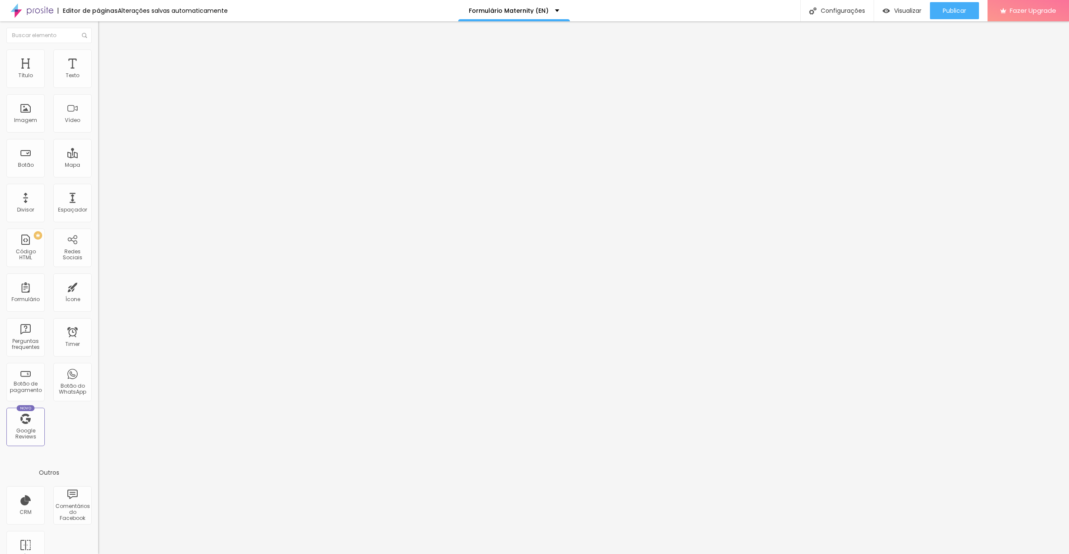
type input "If you answered "Yes" to the question above, please indicate the name(s) and ag…"
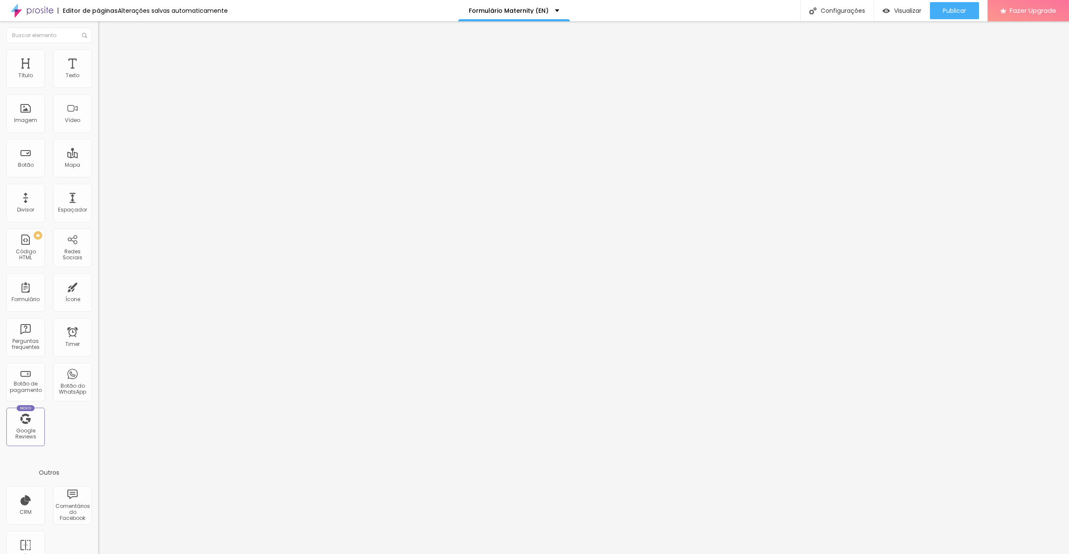
drag, startPoint x: 470, startPoint y: 279, endPoint x: 334, endPoint y: 269, distance: 136.4
paste input "Why did you choose us? (You can select more than one option)"
type input "Why did you choose us? (You can select more than one option)"
drag, startPoint x: 451, startPoint y: 324, endPoint x: 464, endPoint y: 324, distance: 12.8
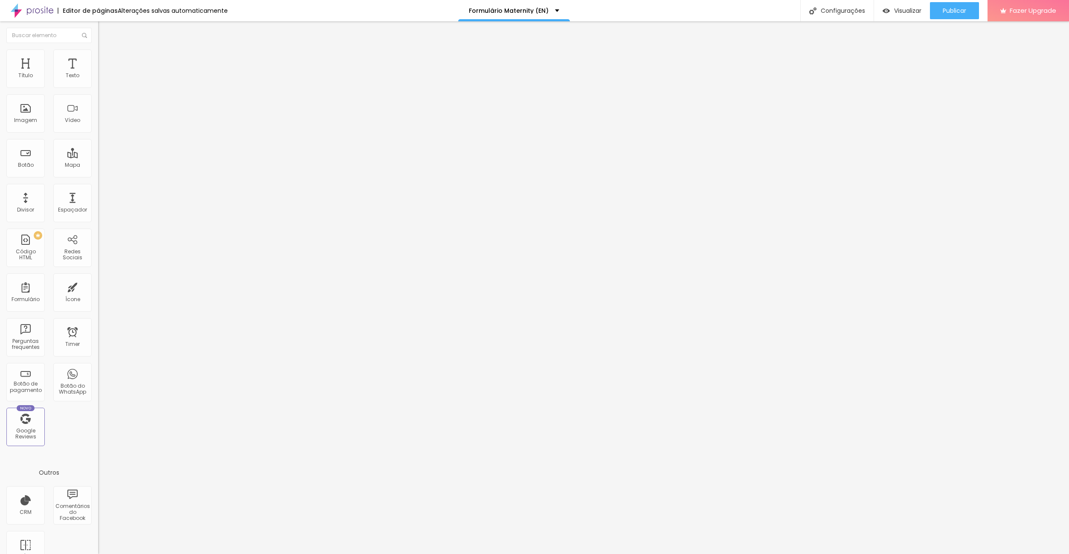
drag, startPoint x: 464, startPoint y: 324, endPoint x: 394, endPoint y: 319, distance: 70.5
paste input "Photography and editing style"
type input "Photography and editing style"
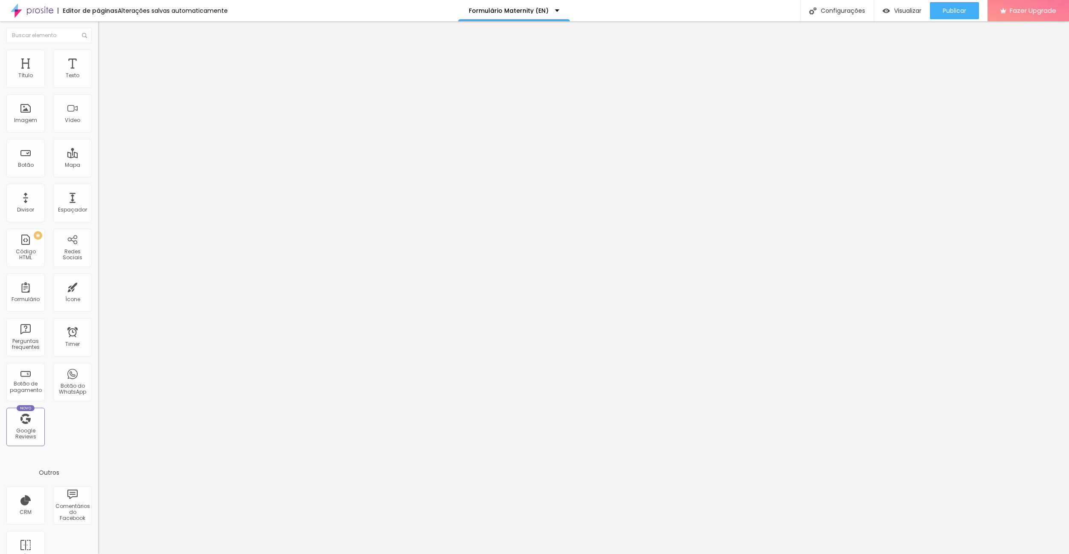
drag, startPoint x: 488, startPoint y: 377, endPoint x: 475, endPoint y: 364, distance: 19.0
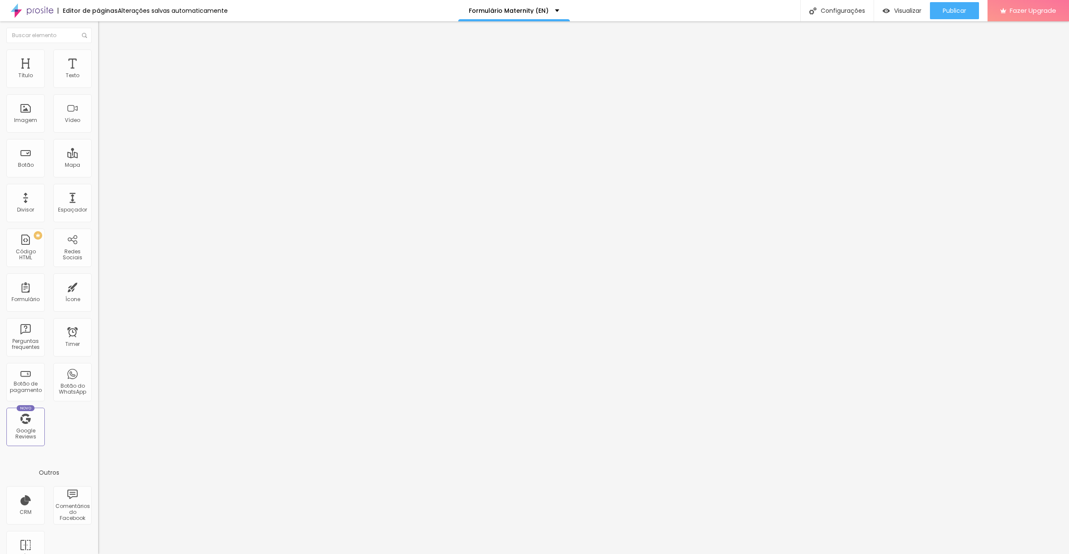
paste input "Recommendation"
drag, startPoint x: 498, startPoint y: 343, endPoint x: 404, endPoint y: 310, distance: 100.1
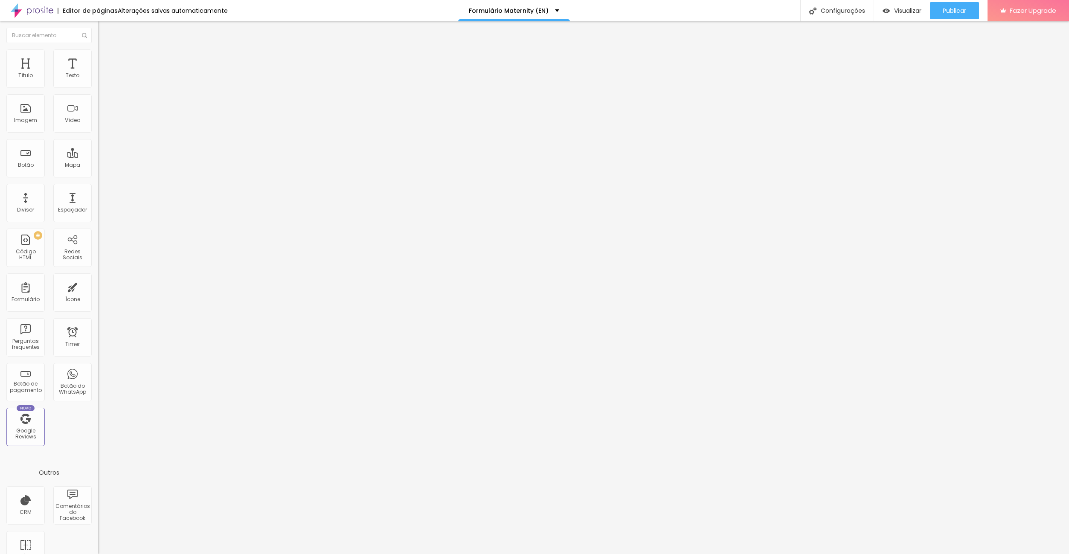
paste input "text"
type input "Recommendation"
drag, startPoint x: 454, startPoint y: 361, endPoint x: 423, endPoint y: 360, distance: 31.1
paste input "Feedback"
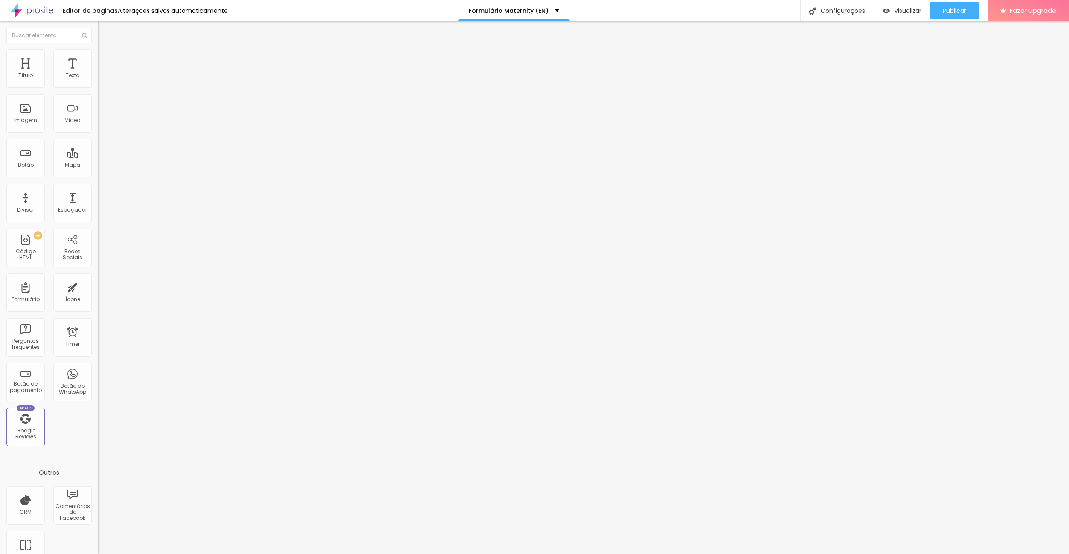
type input "Feedback"
drag, startPoint x: 453, startPoint y: 380, endPoint x: 433, endPoint y: 391, distance: 22.7
paste input "Feedback"
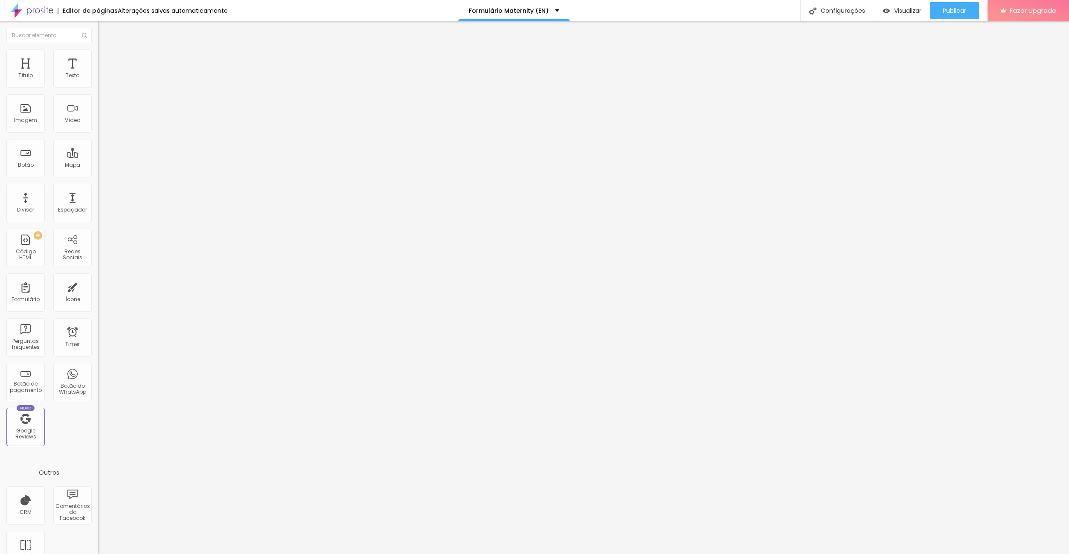
type input "Feedback"
drag, startPoint x: 454, startPoint y: 400, endPoint x: 414, endPoint y: 399, distance: 40.5
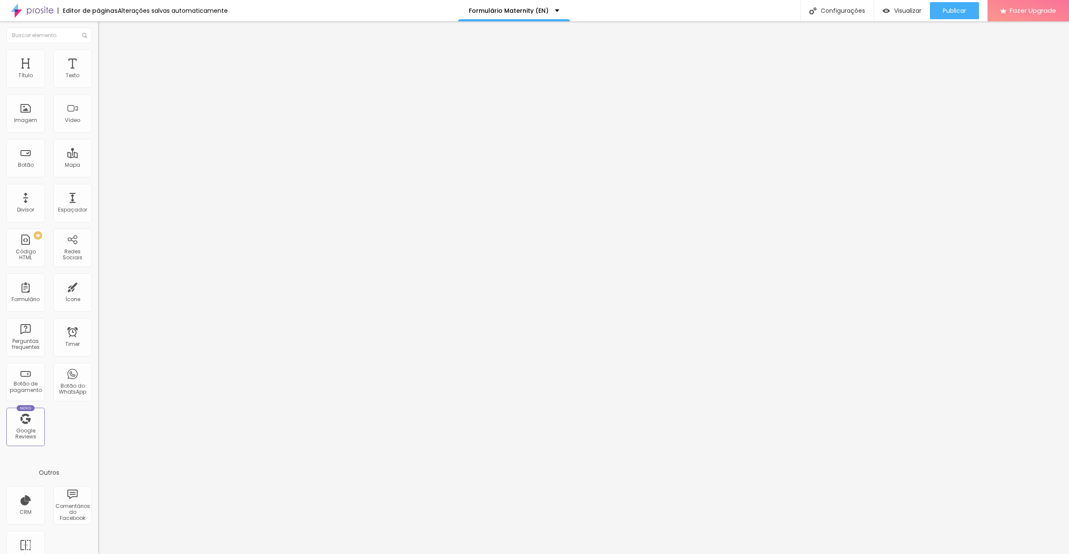
type input "Price"
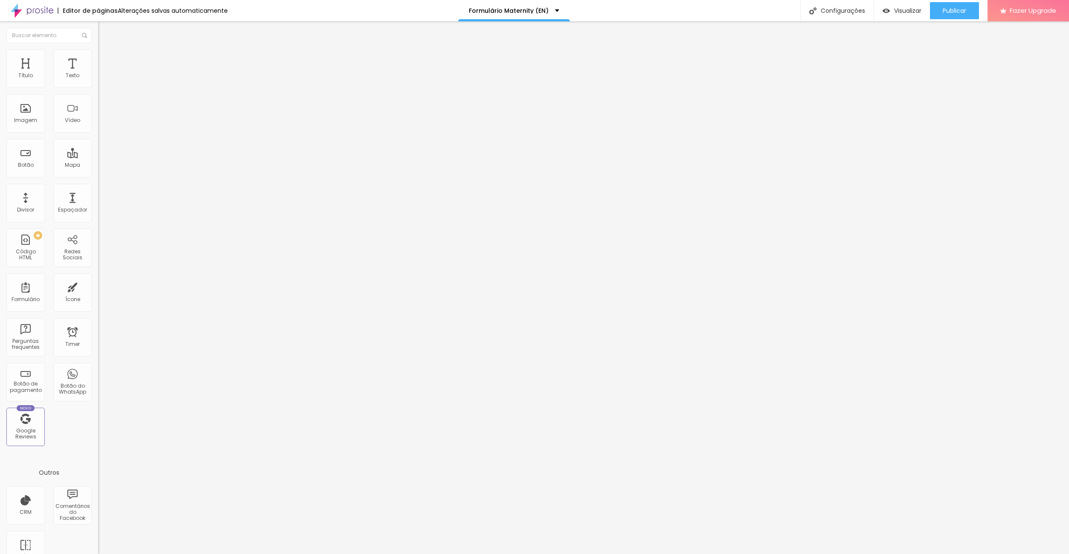
drag, startPoint x: 439, startPoint y: 303, endPoint x: 366, endPoint y: 293, distance: 73.6
paste input "Others"
type input "Others"
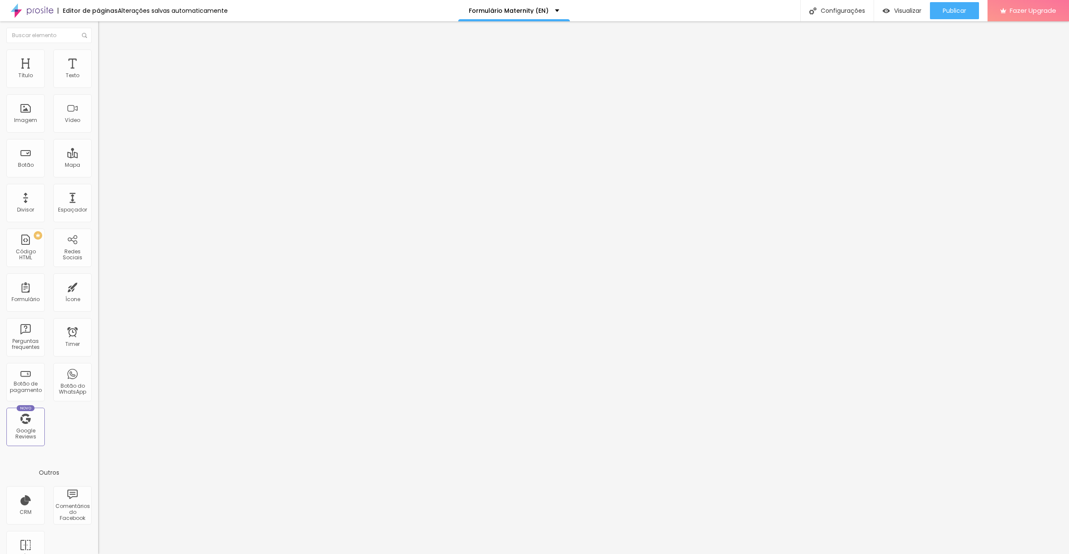
drag, startPoint x: 382, startPoint y: 257, endPoint x: 374, endPoint y: 256, distance: 8.6
paste input "To get to know you a little better, we kindly ask you to tell us which style(s)…"
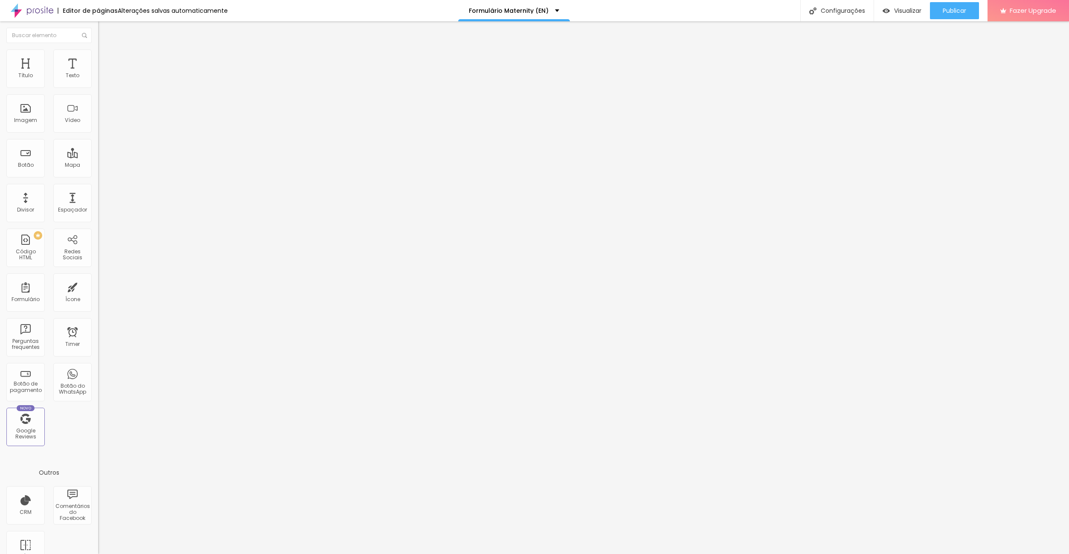
type input "To get to know you a little better, we kindly ask you to tell us which style(s)…"
drag, startPoint x: 453, startPoint y: 334, endPoint x: 417, endPoint y: 329, distance: 37.1
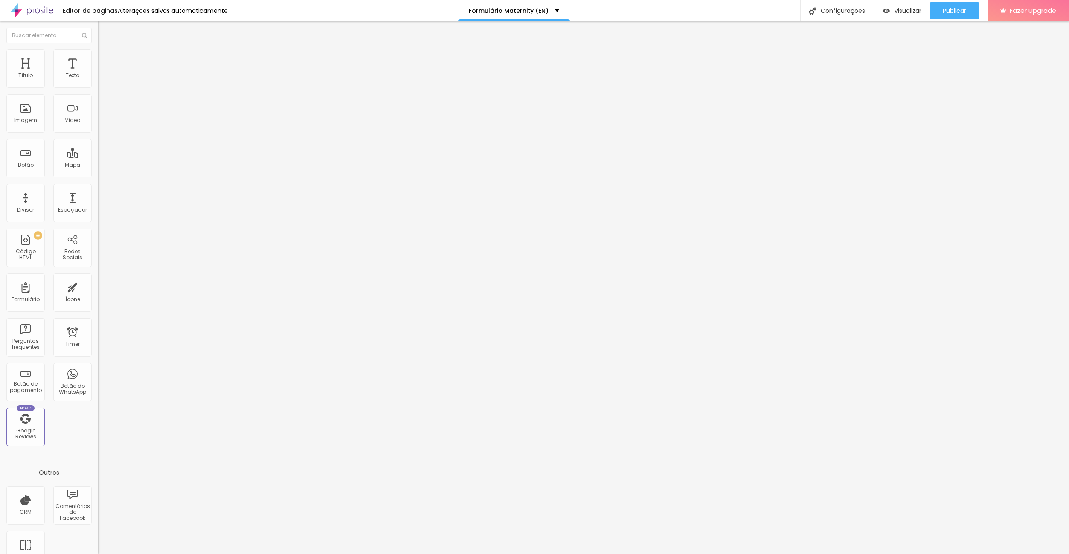
paste input "Minimalist (simple pieces, neutral colors, jeans, linen shirts, etc.)"
type input "Minimalist (simple pieces, neutral colors, jeans, linen shirts, etc.)"
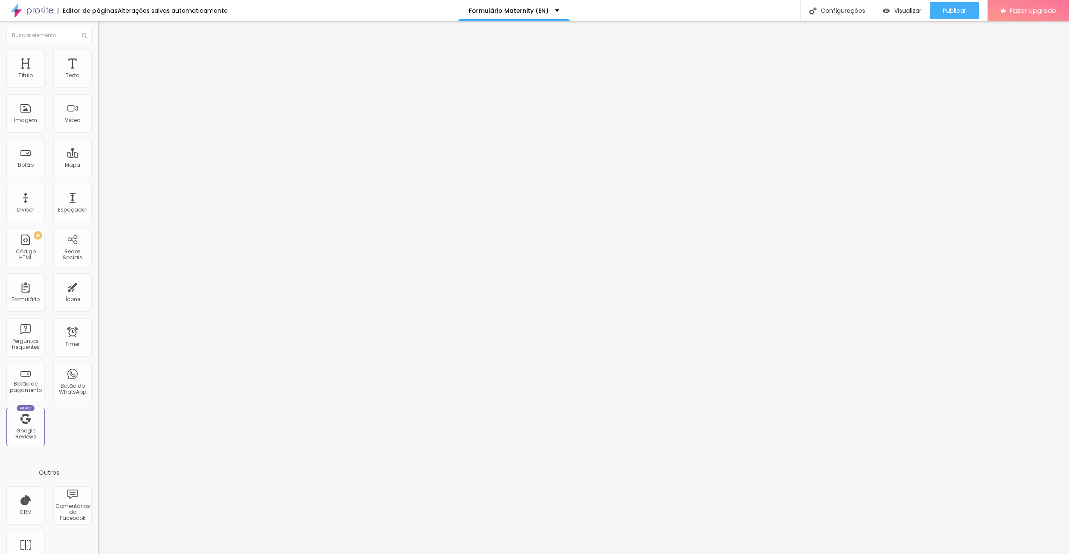
drag, startPoint x: 457, startPoint y: 352, endPoint x: 390, endPoint y: 345, distance: 67.0
paste input "Elegant (more sophisticated and classic pieces – suits, fitted dresses, high he…"
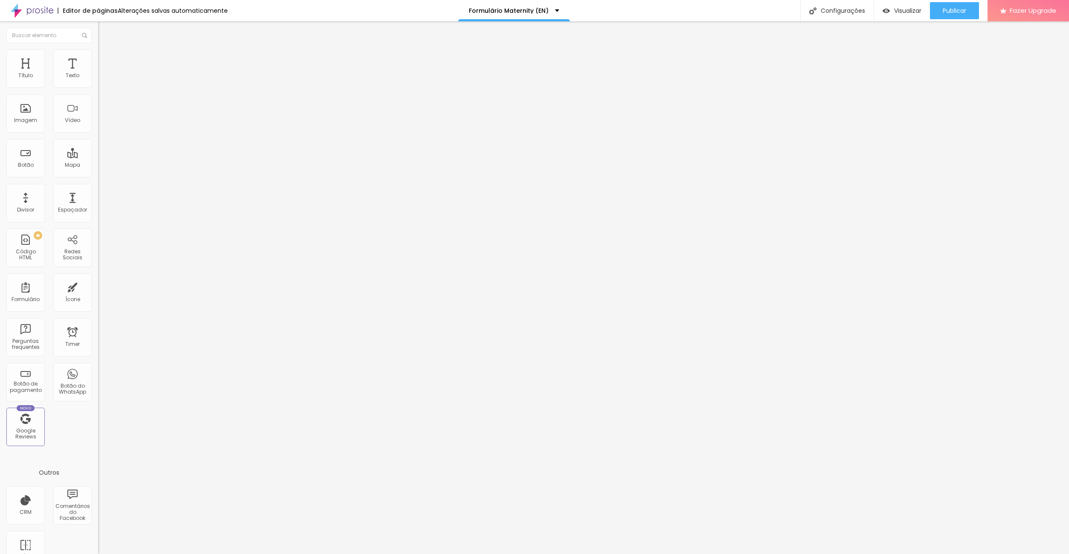
type input "Elegant (more sophisticated and classic pieces – suits, fitted dresses, high he…"
drag, startPoint x: 464, startPoint y: 371, endPoint x: 471, endPoint y: 354, distance: 17.8
drag, startPoint x: 463, startPoint y: 370, endPoint x: 404, endPoint y: 364, distance: 59.5
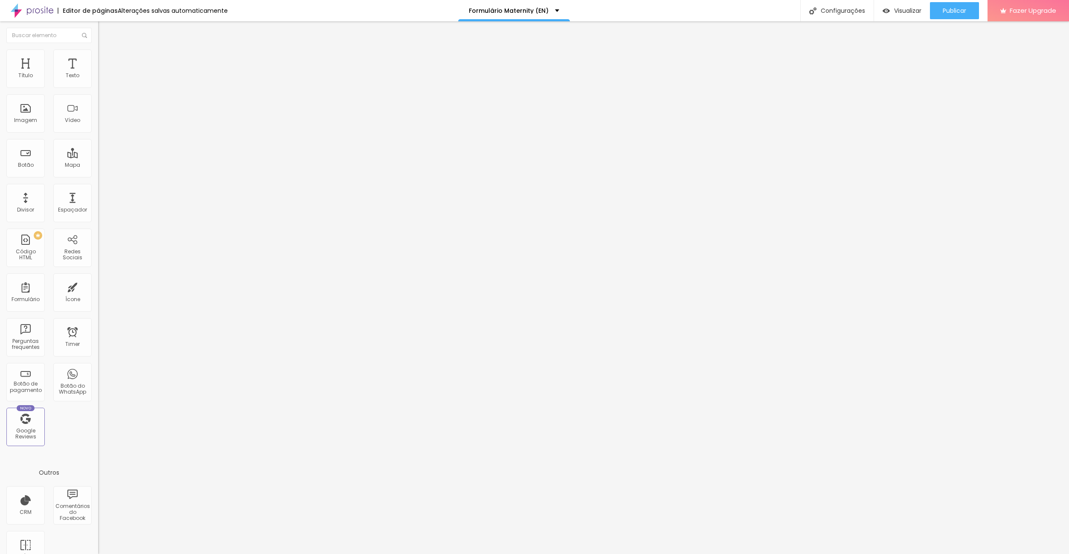
paste input "Romantic (princess-style voluminous dresses, delicate and feminine with soft co…"
type input "Romantic (princess-style voluminous dresses, delicate and feminine with soft co…"
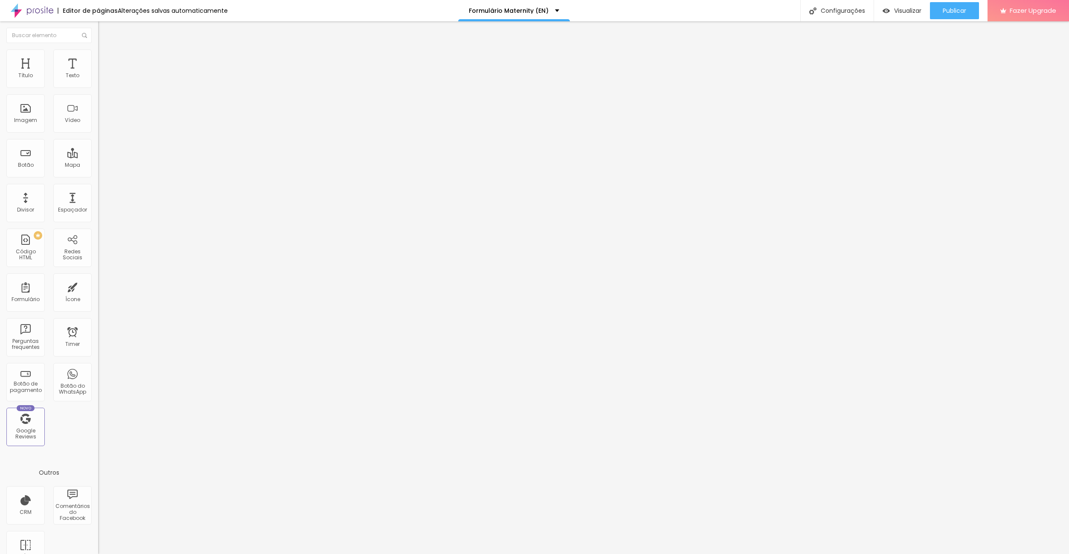
paste input "Sexy (highlighting natural curves, clothing with deeper necklines and tighter f…"
type input "Sexy (highlighting natural curves, clothing with deeper necklines and tighter f…"
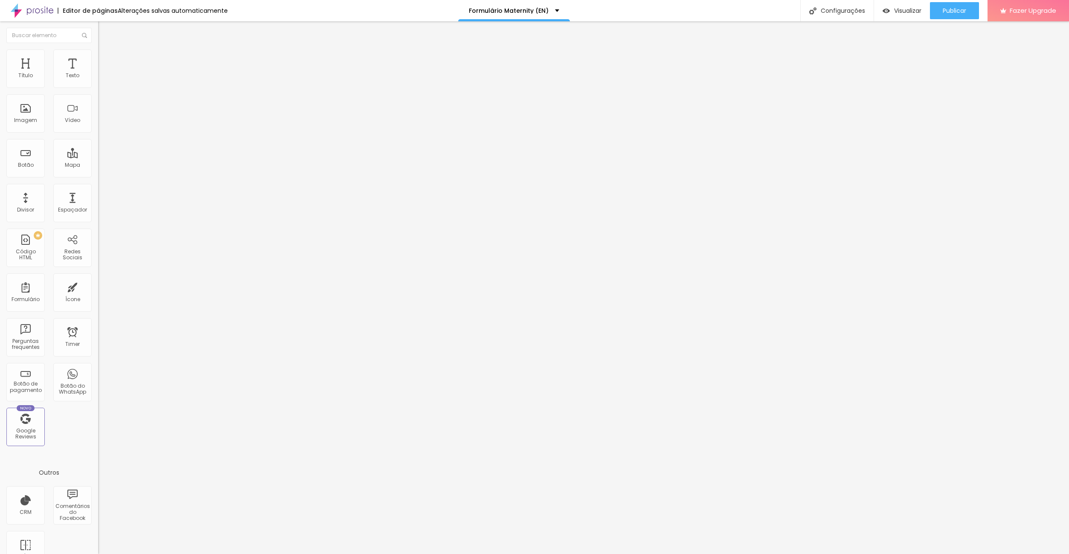
drag, startPoint x: 454, startPoint y: 408, endPoint x: 426, endPoint y: 394, distance: 31.7
paste input "Sporty (practical and comfortable style with stretch fabrics, sneakers/trainers…"
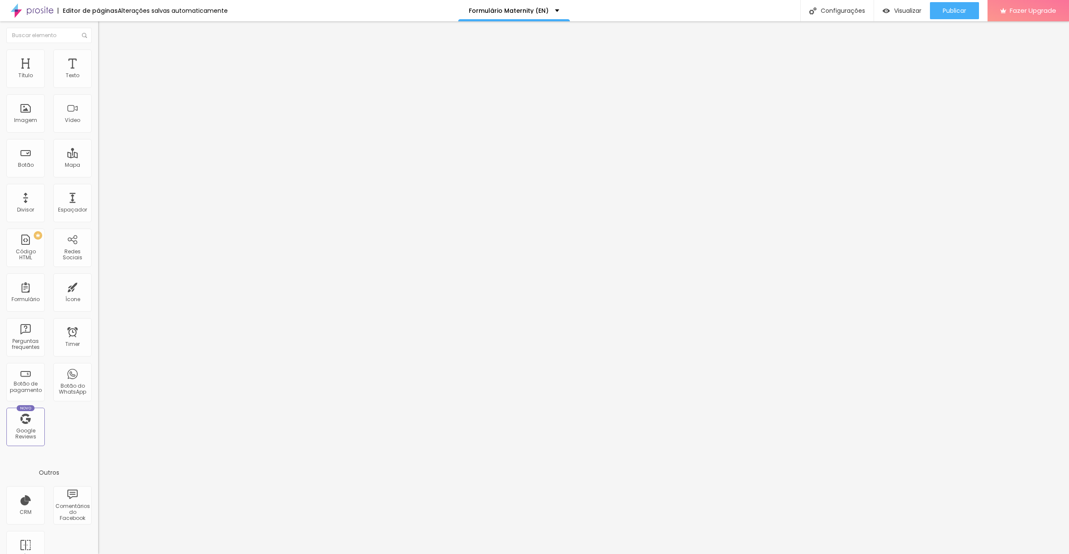
scroll to position [873, 0]
type input "Sporty (practical and comfortable style with stretch fabrics, sneakers/trainers…"
drag, startPoint x: 452, startPoint y: 357, endPoint x: 414, endPoint y: 353, distance: 37.7
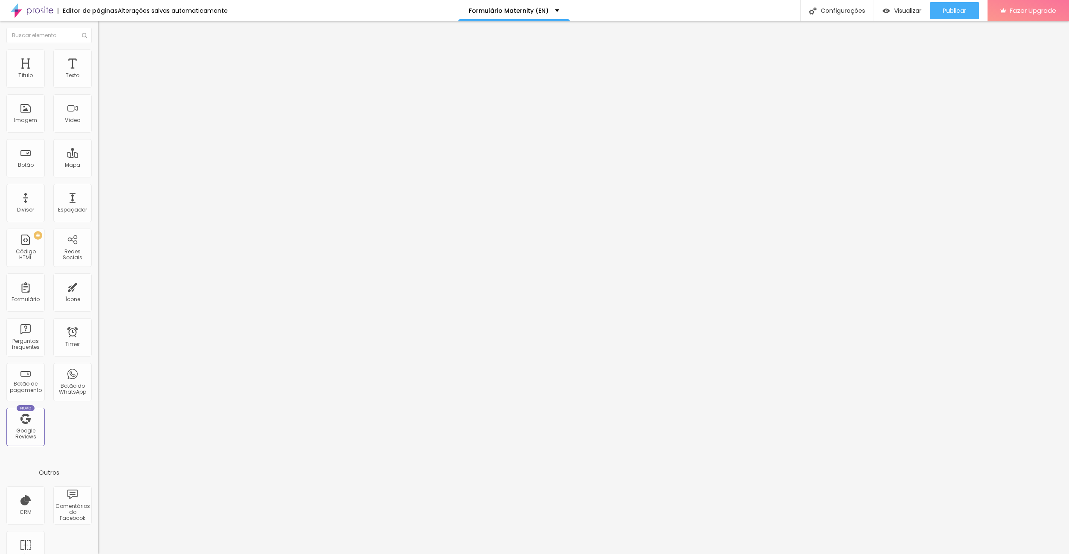
paste input "Nude (in black and white tones, highlighting body curves without showing intima…"
type input "Nude (in black and white tones, highlighting body curves without showing intima…"
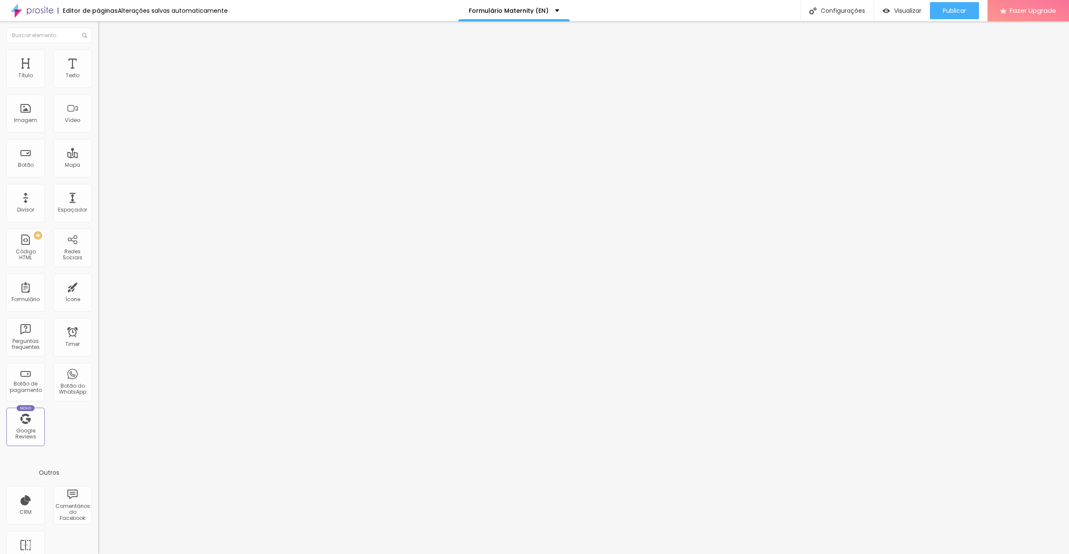
scroll to position [0, 0]
drag, startPoint x: 460, startPoint y: 376, endPoint x: 411, endPoint y: 368, distance: 49.7
paste input "Bold / Luxury (a mix of daring and impactful pieces with vibrant colors and sta…"
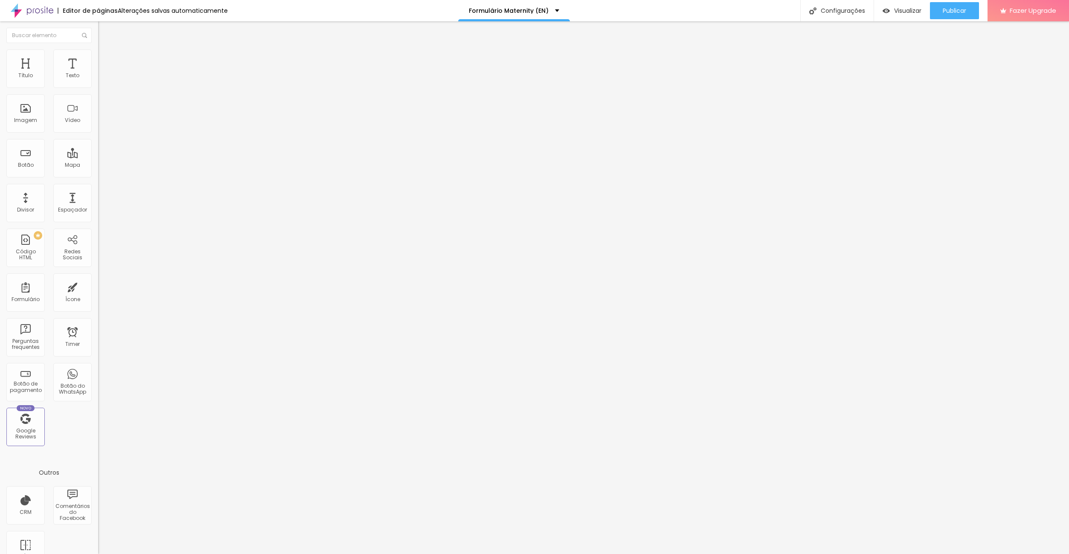
type input "Bold / Luxury (a mix of daring and impactful pieces with vibrant colors and sta…"
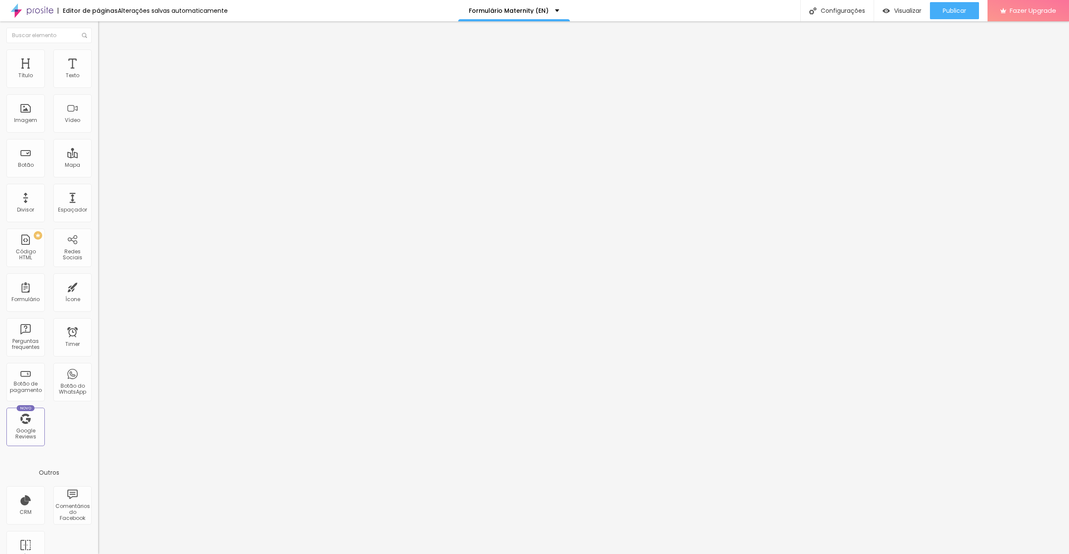
drag, startPoint x: 441, startPoint y: 347, endPoint x: 281, endPoint y: 330, distance: 161.6
paste input "Sharing images and videos on our social media is a key tool for promoting our w…"
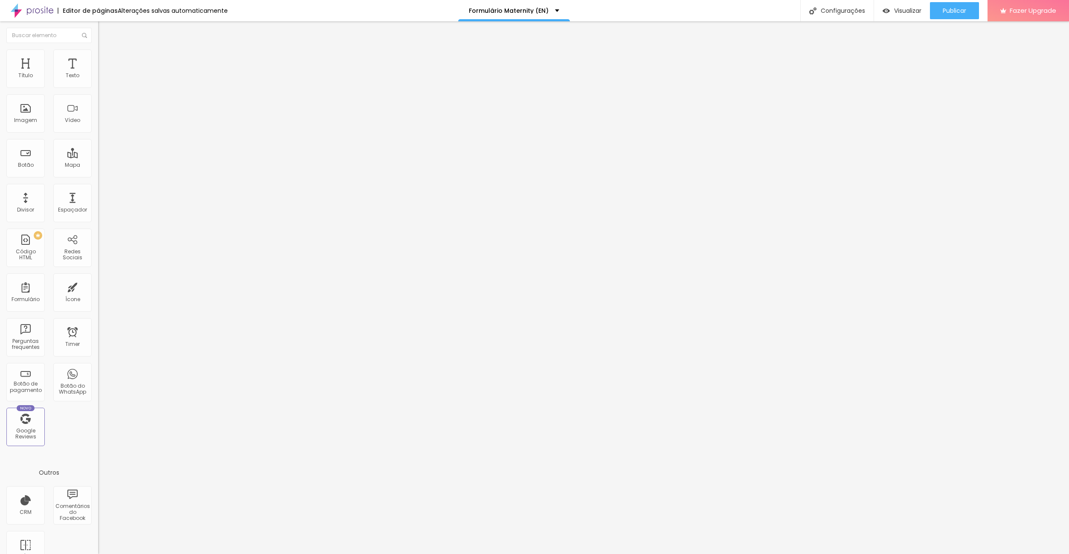
type input "Sharing images and videos on our social media is a key tool for promoting our w…"
drag, startPoint x: 461, startPoint y: 397, endPoint x: 385, endPoint y: 392, distance: 76.4
paste input "I allow the recordings and would like to be tagged."
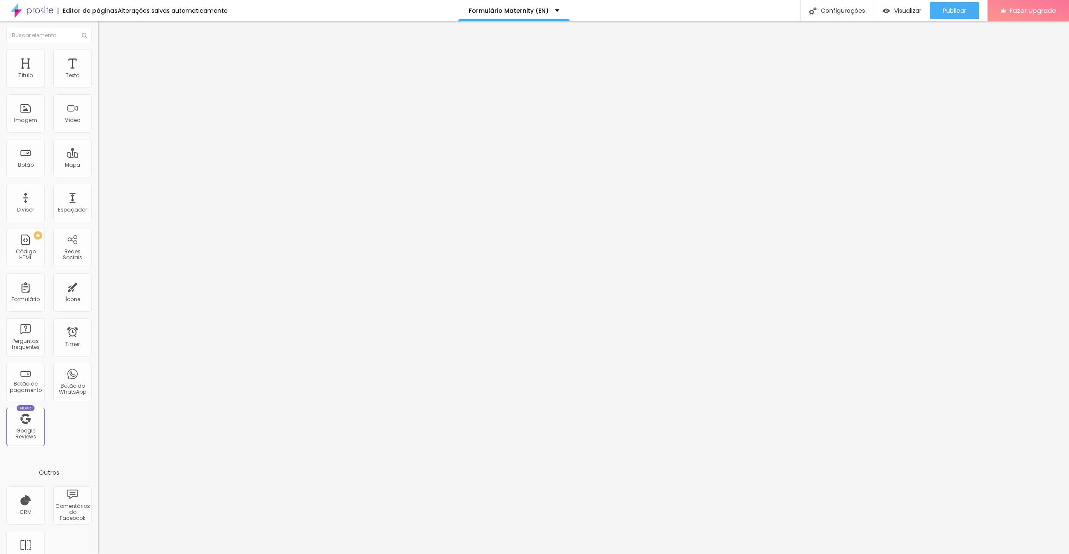
scroll to position [1008, 0]
type input "I allow the recordings and would like to be tagged."
drag, startPoint x: 450, startPoint y: 357, endPoint x: 394, endPoint y: 354, distance: 55.5
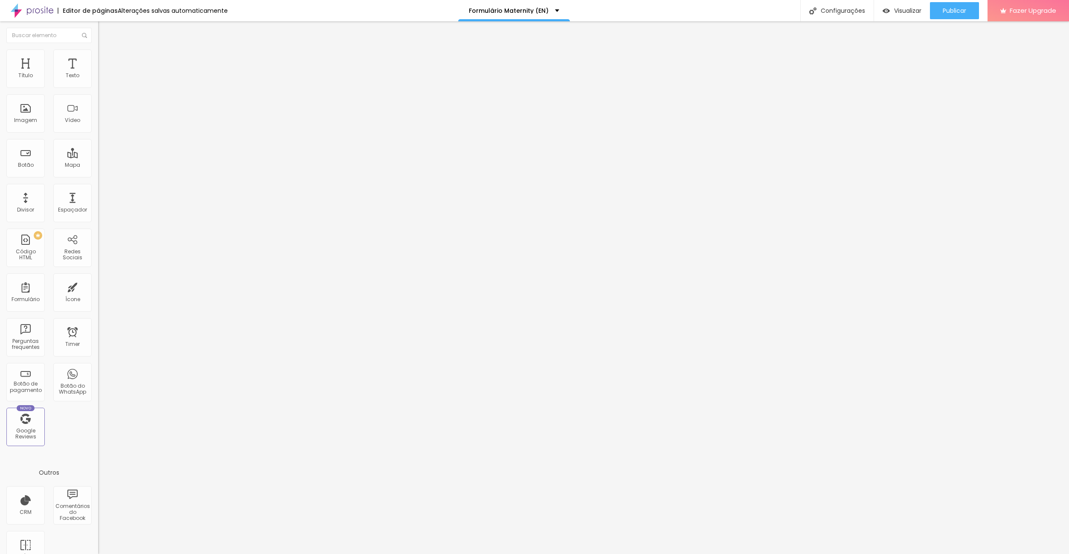
paste input "I allow the recordings, but without tagging."
type input "I allow the recordings, but without tagging."
drag, startPoint x: 417, startPoint y: 373, endPoint x: 368, endPoint y: 368, distance: 49.6
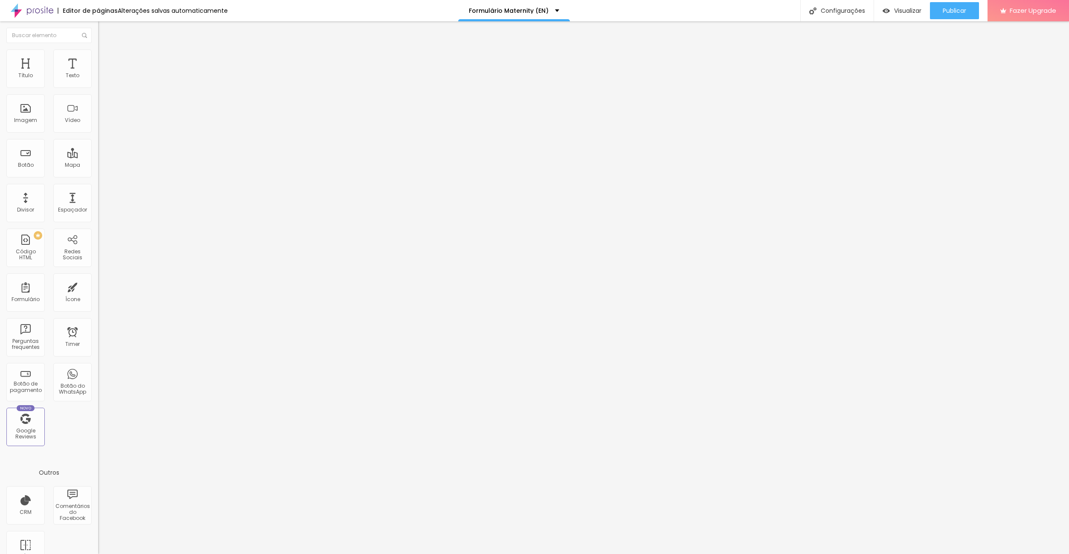
paste input "I do not allow the recordings."
type input "I do not allow the recordings."
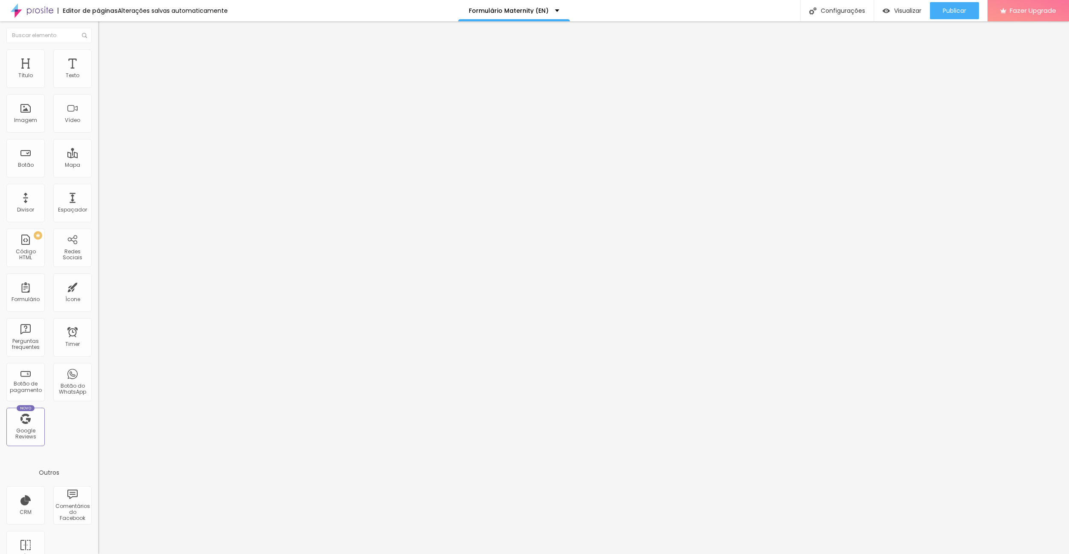
drag, startPoint x: 434, startPoint y: 304, endPoint x: 382, endPoint y: 297, distance: 52.0
paste input "Instagram account"
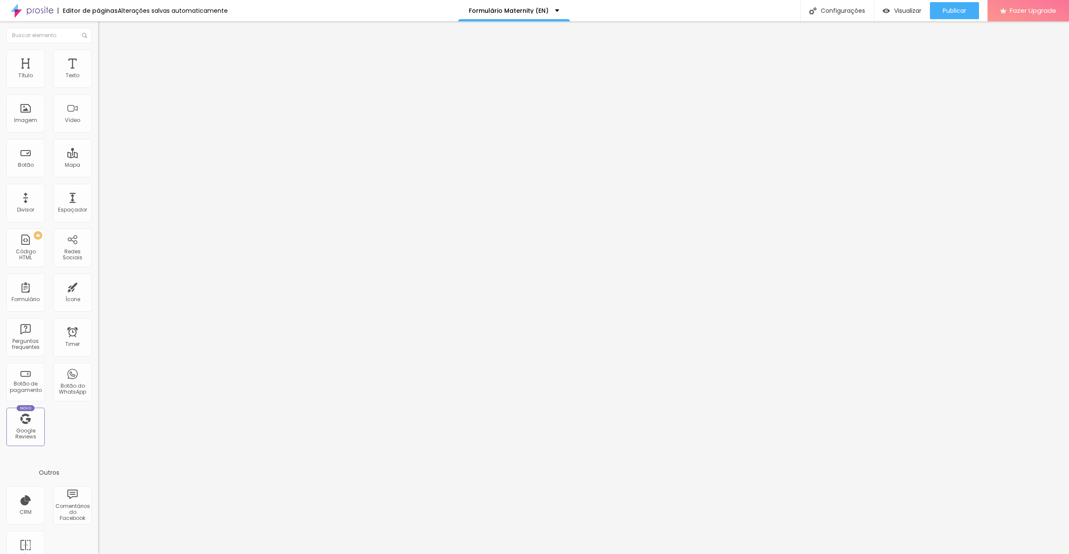
scroll to position [1002, 0]
type input "Instagram account"
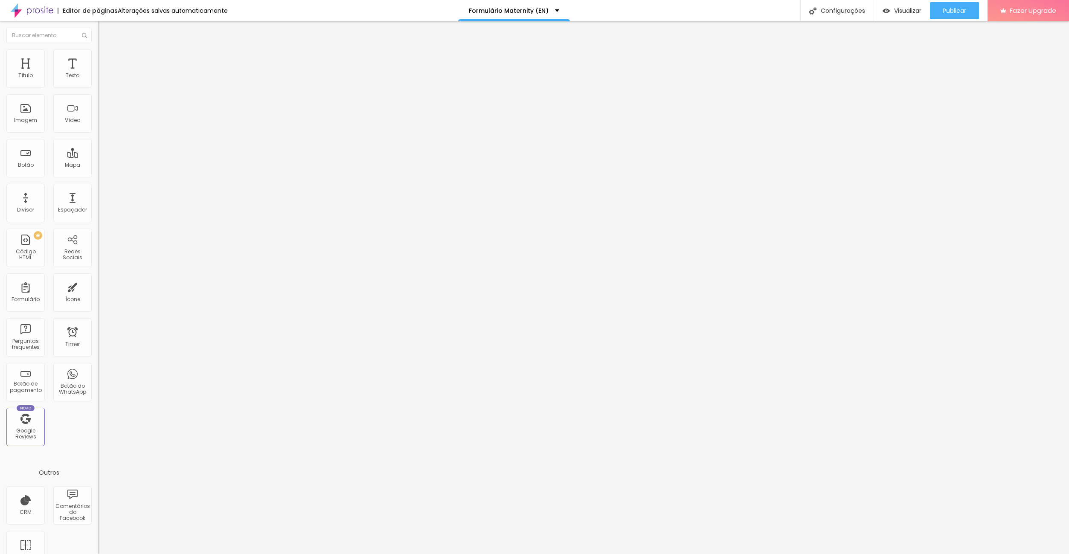
scroll to position [1100, 0]
drag, startPoint x: 426, startPoint y: 319, endPoint x: 374, endPoint y: 314, distance: 52.7
paste input "Is there any additional information you would like to share with us to help ens…"
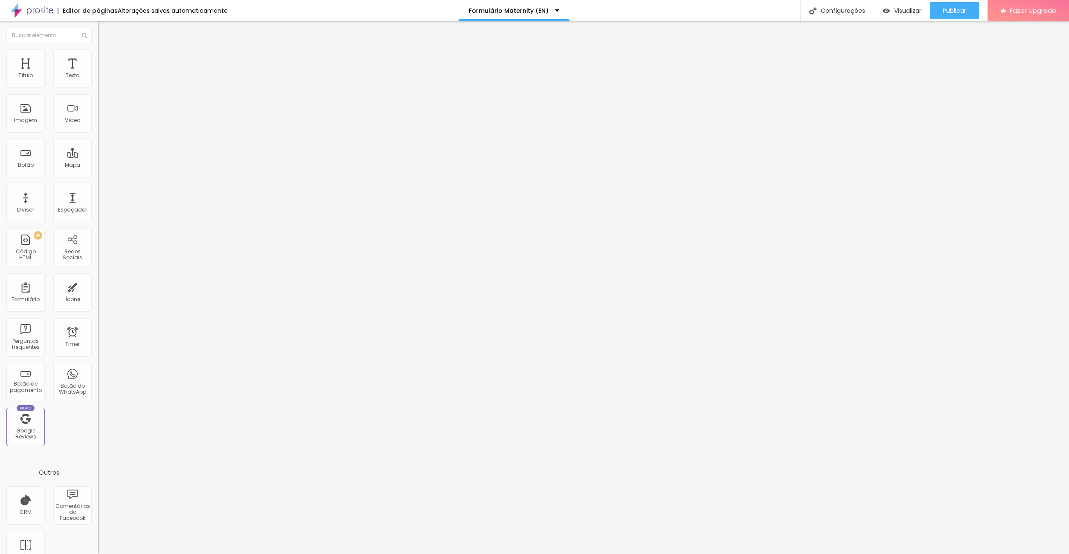
scroll to position [0, 80]
type input "Is there any additional information you would like to share with us to help ens…"
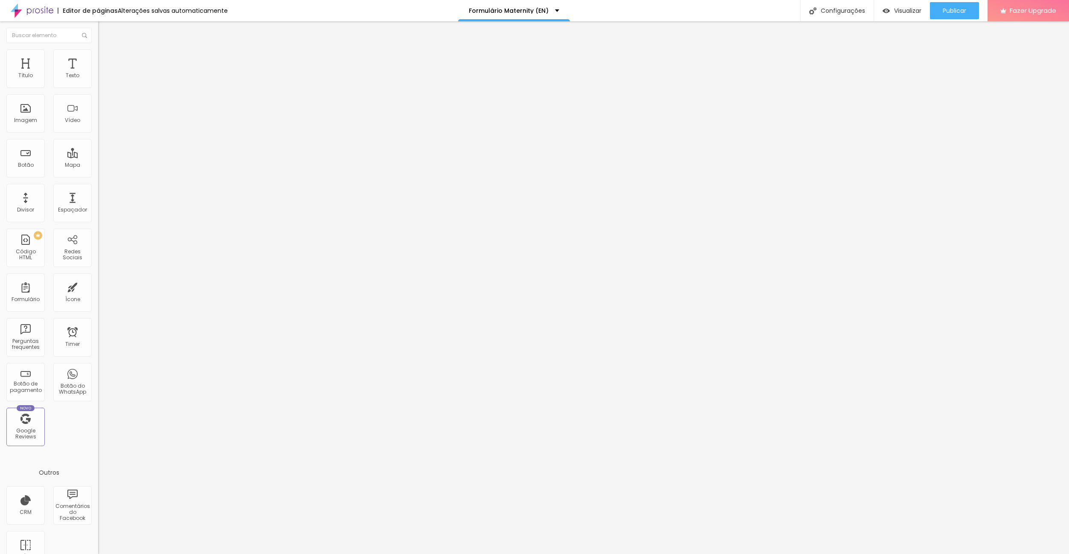
drag, startPoint x: 459, startPoint y: 324, endPoint x: 395, endPoint y: 315, distance: 65.1
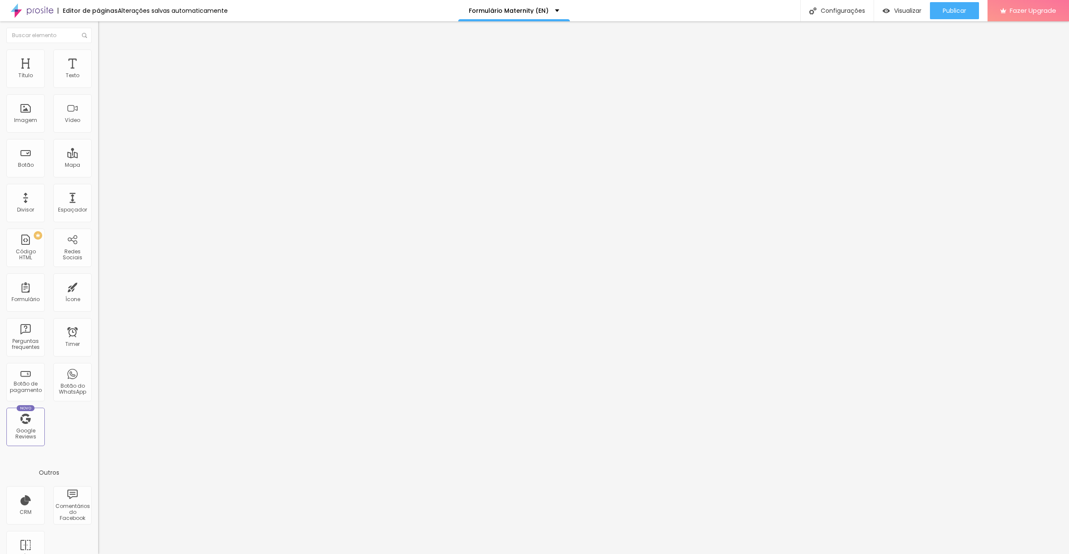
paste input "Is there any additional information you would like to share with us to help ens…"
type input "Is there any additional information you would like to share with us to help ens…"
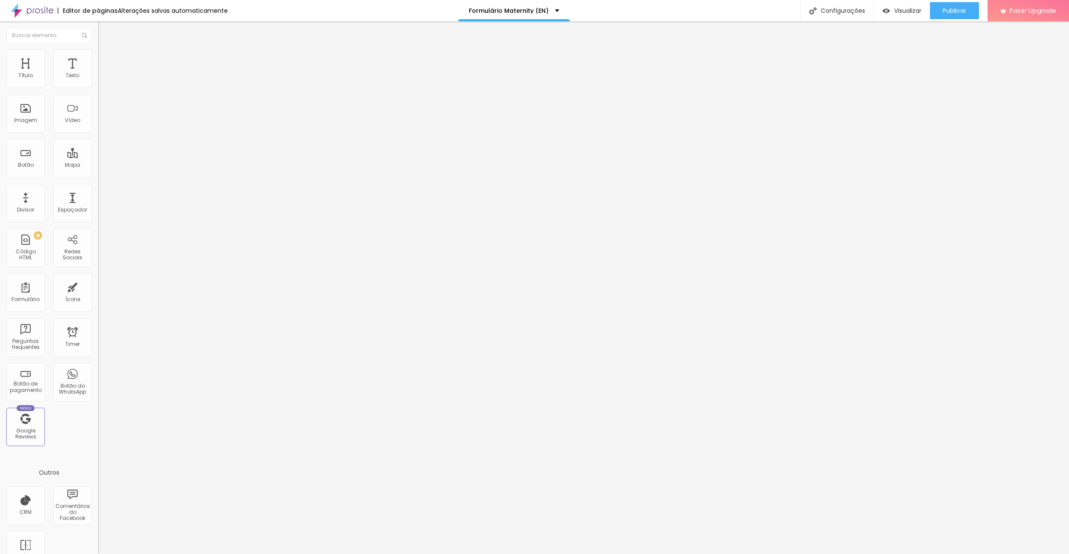
drag, startPoint x: 466, startPoint y: 338, endPoint x: 393, endPoint y: 329, distance: 73.5
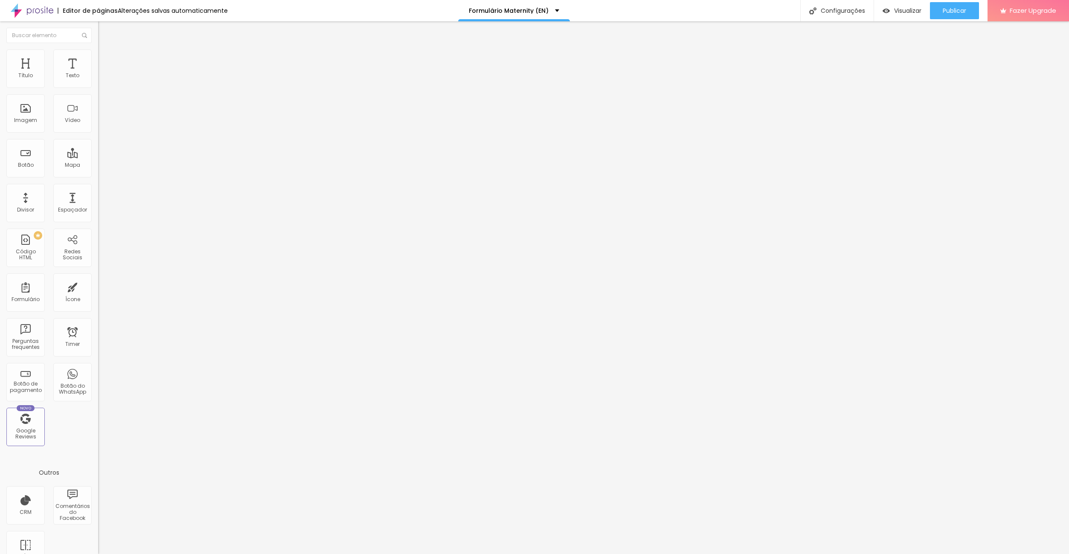
paste input "How did you find us?"
type input "How did you find us?"
drag, startPoint x: 455, startPoint y: 379, endPoint x: 399, endPoint y: 375, distance: 56.8
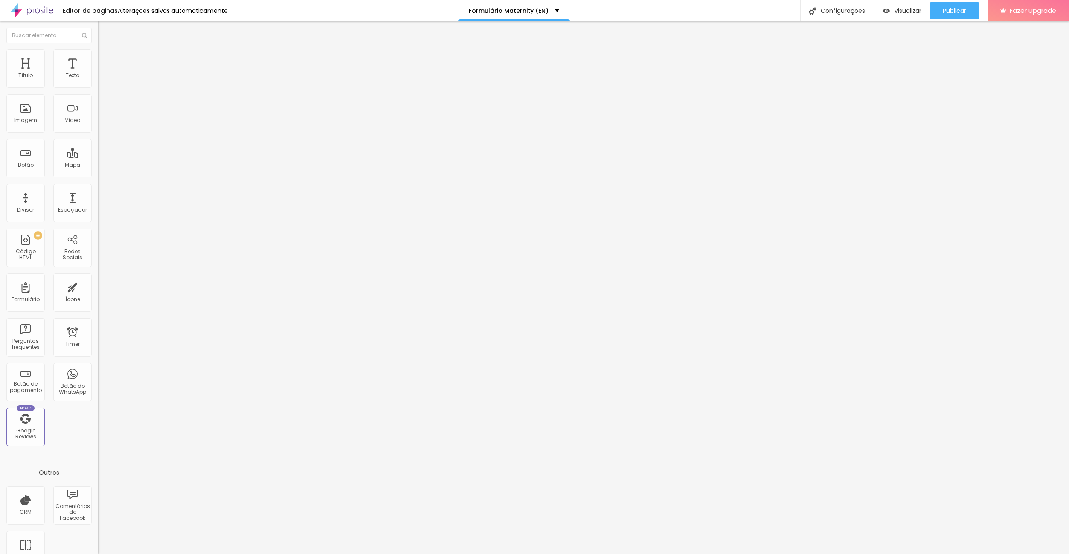
paste input "Instagram"
type input "Instagram"
drag, startPoint x: 447, startPoint y: 395, endPoint x: 414, endPoint y: 392, distance: 32.9
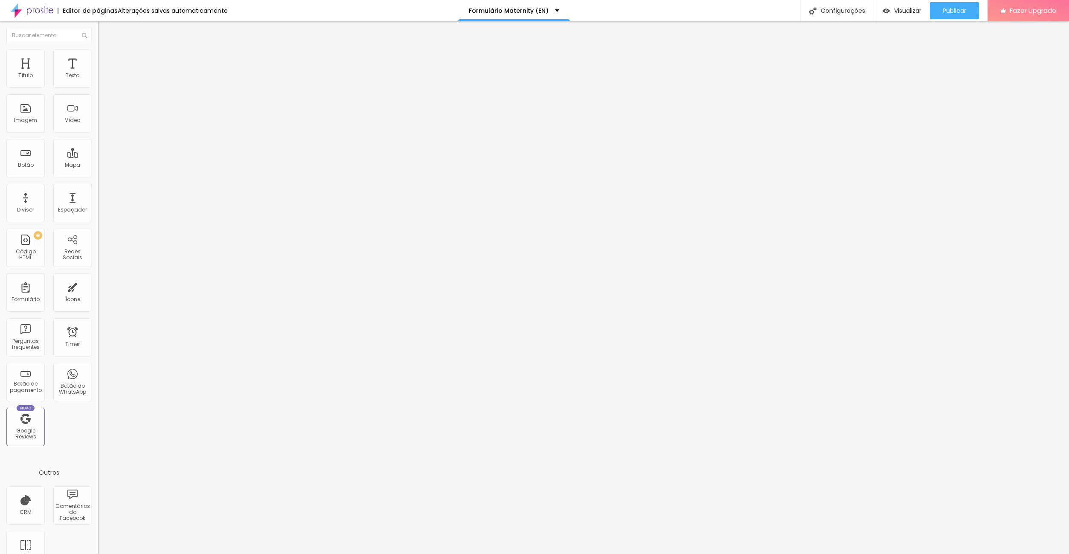
paste input "TV Show"
type input "TV Show"
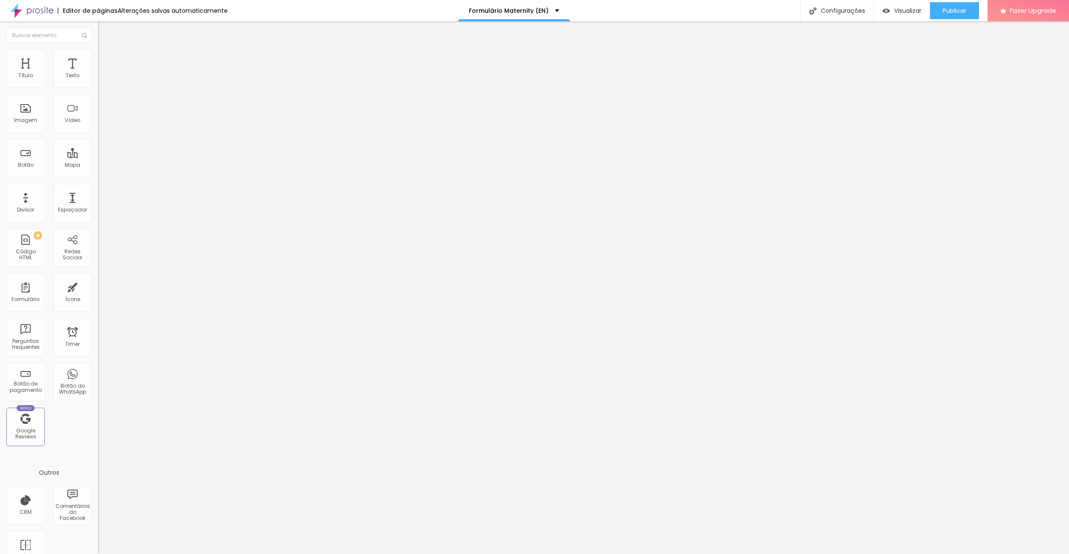
drag, startPoint x: 452, startPoint y: 354, endPoint x: 419, endPoint y: 354, distance: 32.4
paste input "Feedback"
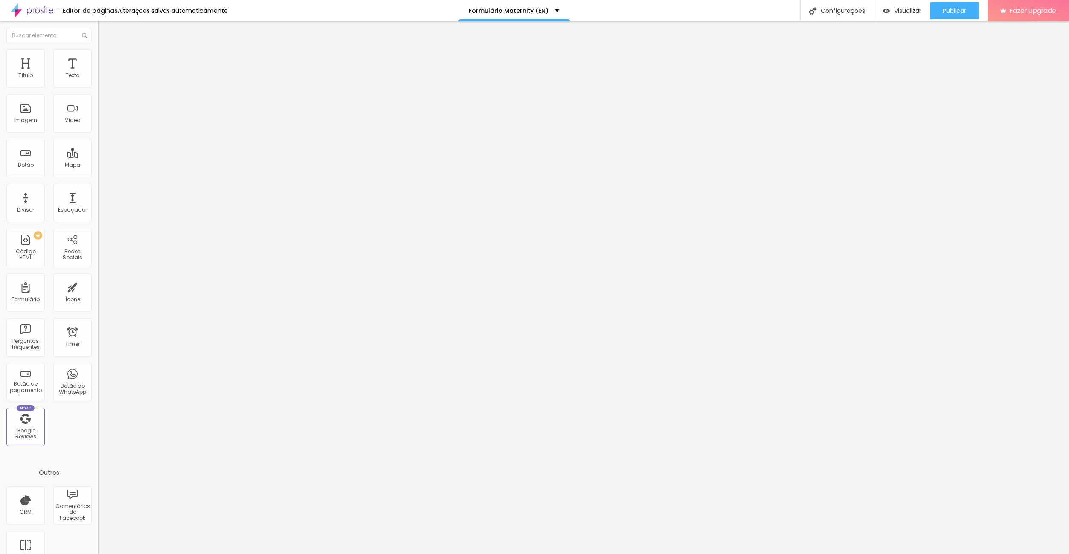
type input "Feedback"
drag, startPoint x: 380, startPoint y: 363, endPoint x: 364, endPoint y: 362, distance: 15.8
type input "Whatsapp"
type input "Webpage"
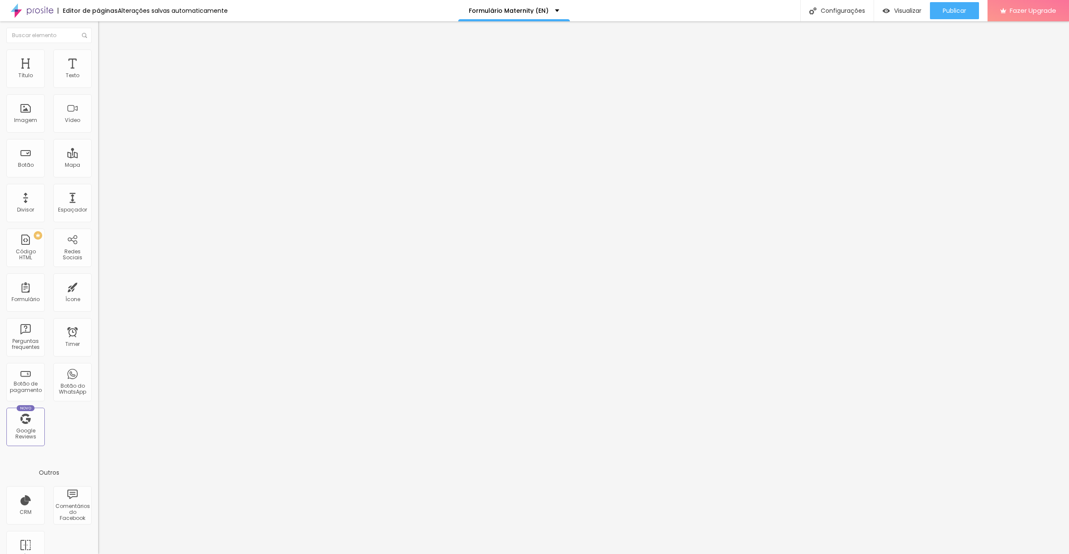
scroll to position [1189, 0]
type input "Recommendation"
drag, startPoint x: 472, startPoint y: 364, endPoint x: 377, endPoint y: 353, distance: 95.8
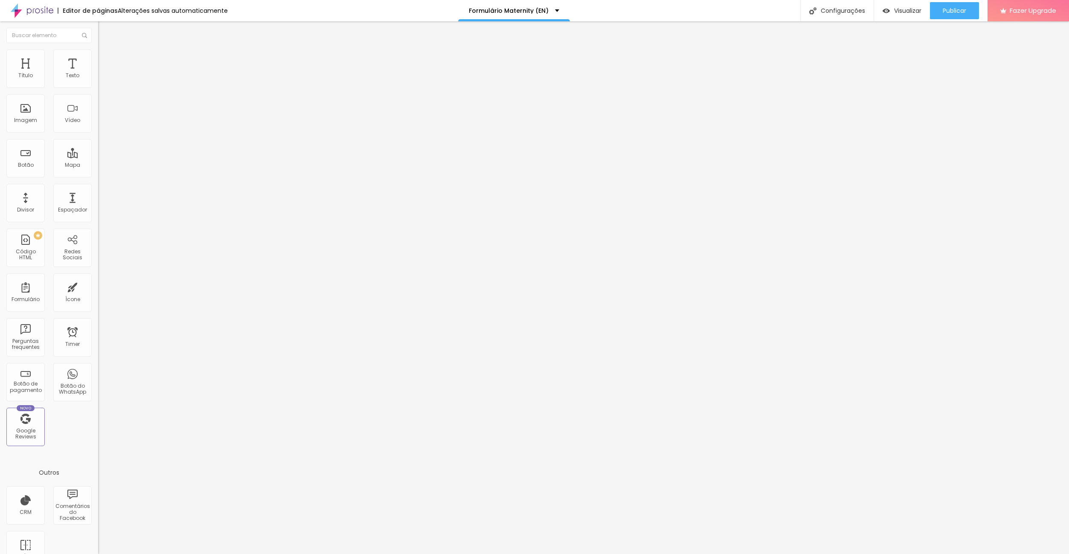
paste input "Search Engines (e.g. Google, Bing, etc.)"
type input "Search Engines (e.g. Google, Bing, etc.)"
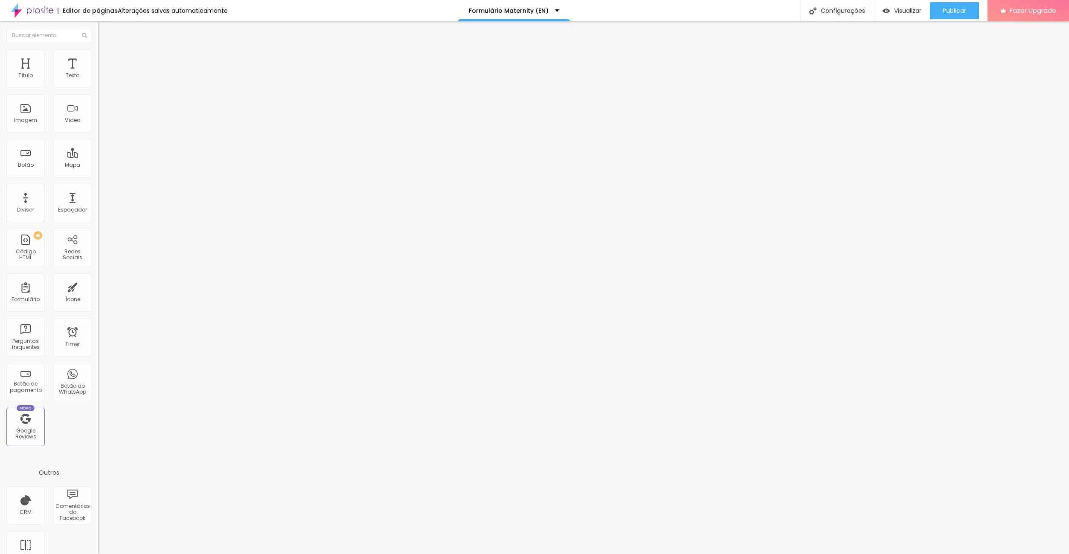
drag, startPoint x: 465, startPoint y: 328, endPoint x: 394, endPoint y: 304, distance: 74.6
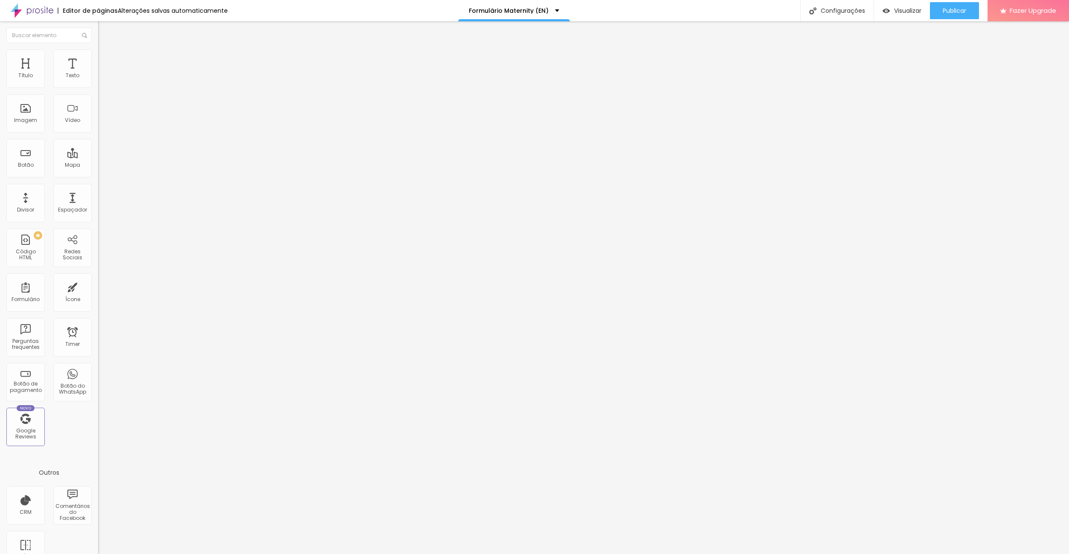
drag, startPoint x: 438, startPoint y: 282, endPoint x: 322, endPoint y: 281, distance: 116.0
paste input "I confirm that I have read, understood, and agree to the information provided a…"
type input "I confirm that I have read, understood, and agree to the information provided a…"
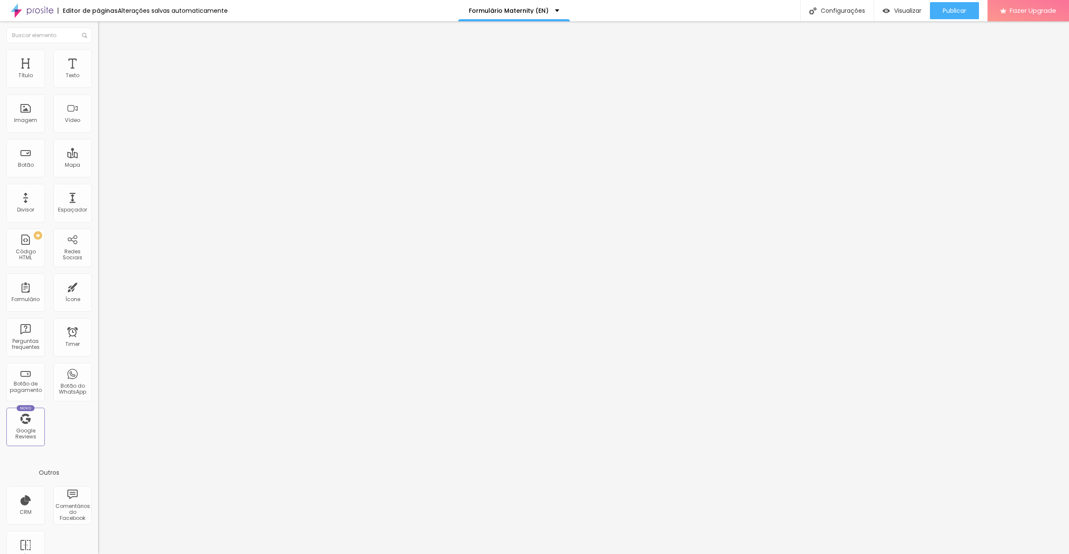
scroll to position [0, 0]
drag, startPoint x: 450, startPoint y: 336, endPoint x: 379, endPoint y: 331, distance: 71.4
type input "Yes"
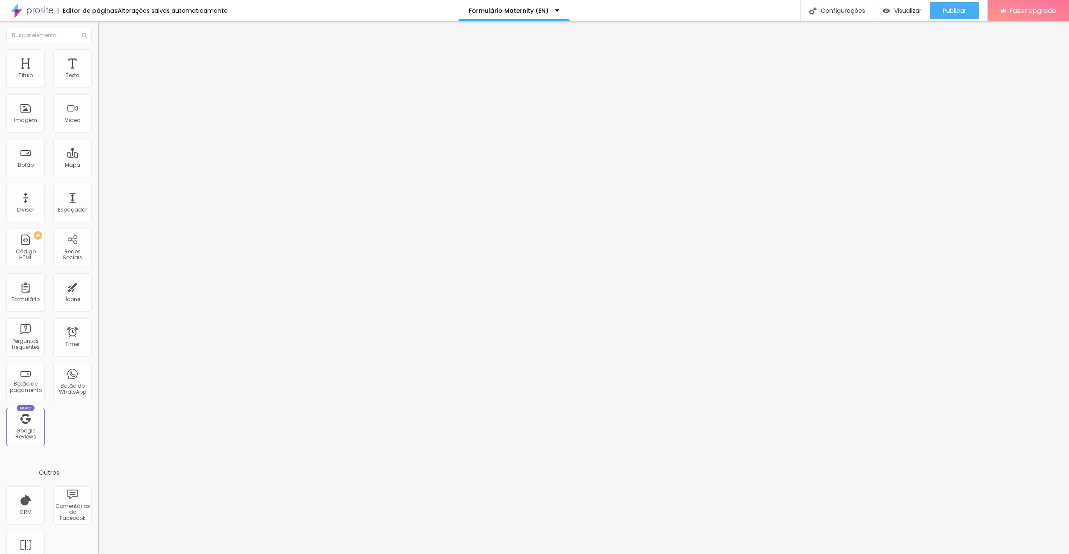
paste input "Please enter your first and last name here."
type input "Please enter your first and last name here."
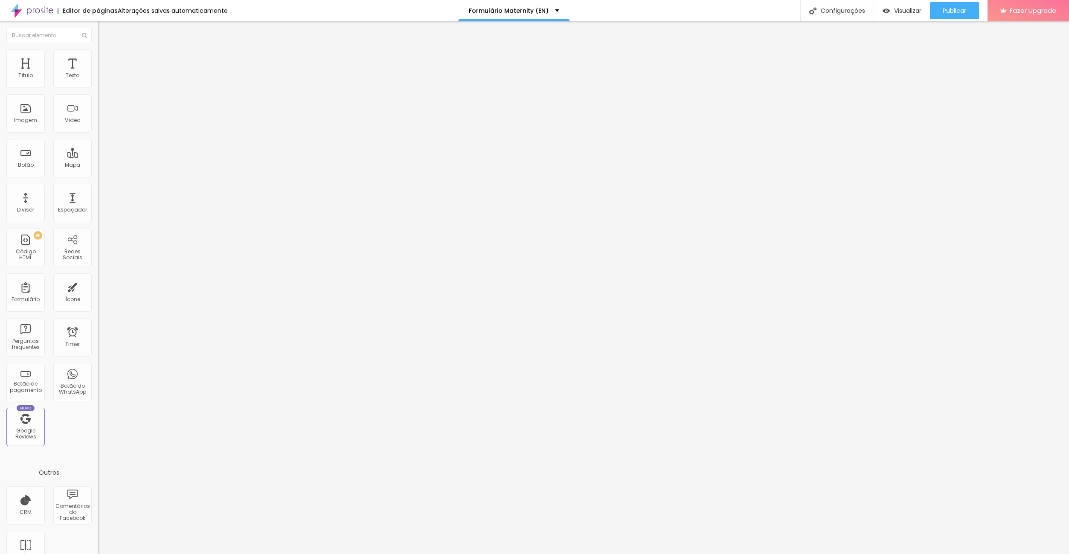
scroll to position [0, 0]
paste input "Please enter the first and last name here."
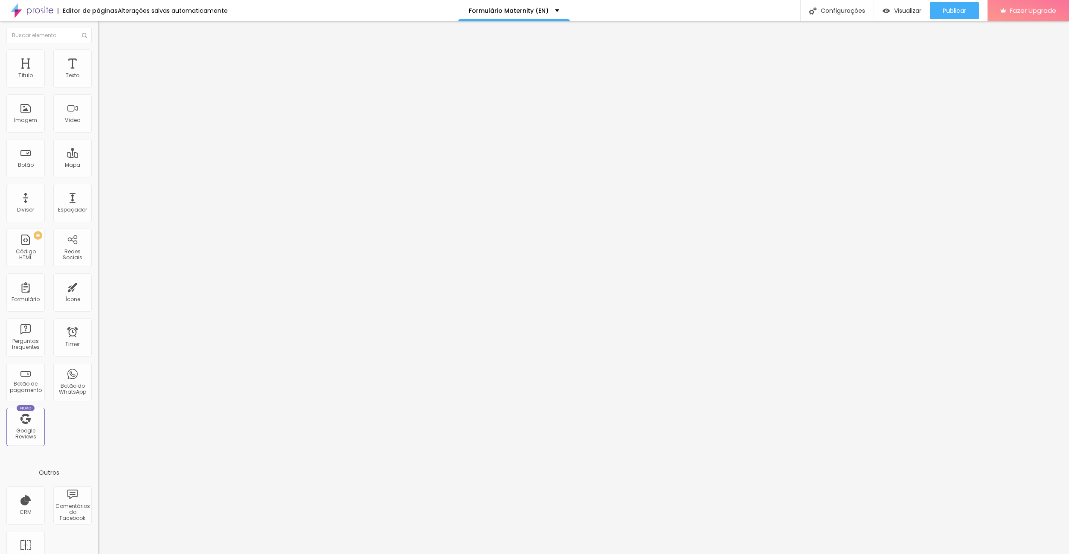
type input "Please enter the first and last name here."
paste input "Please enter your contact number here."
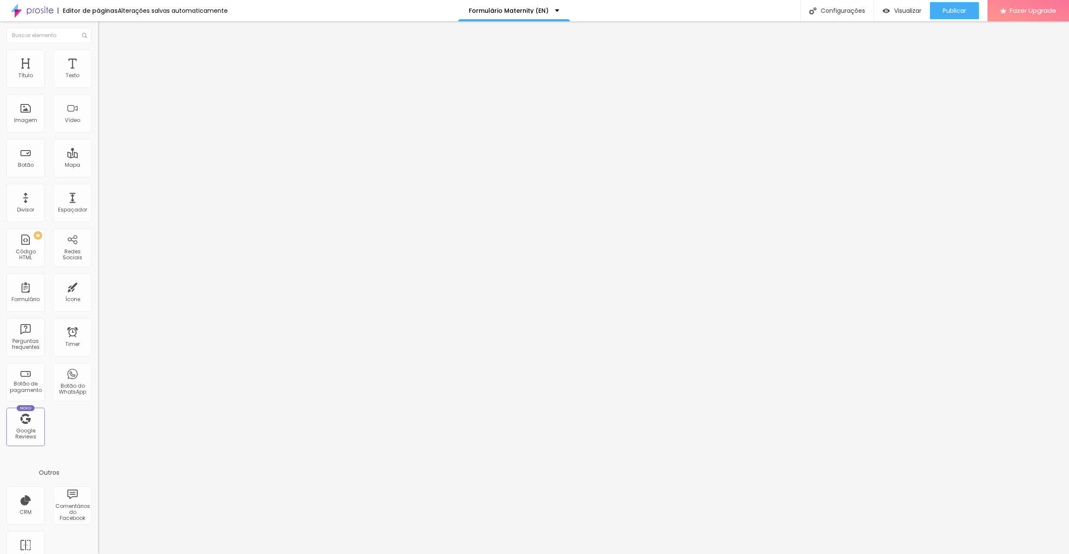
scroll to position [0, 3]
type input "Please enter your contact number here."
drag, startPoint x: 625, startPoint y: 343, endPoint x: 458, endPoint y: 330, distance: 167.2
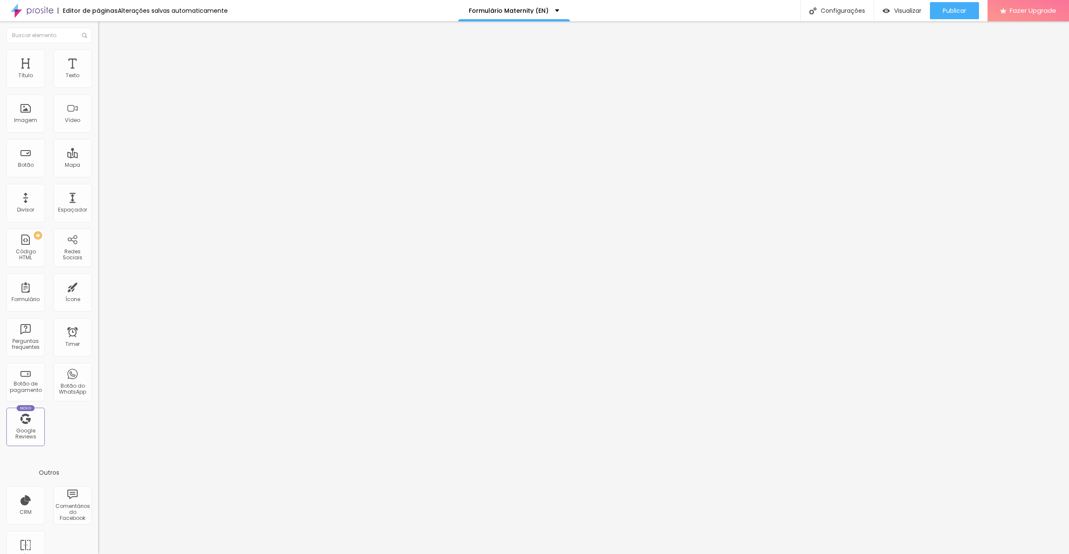
paste input "Please enter your email here."
type input "Please enter your email here."
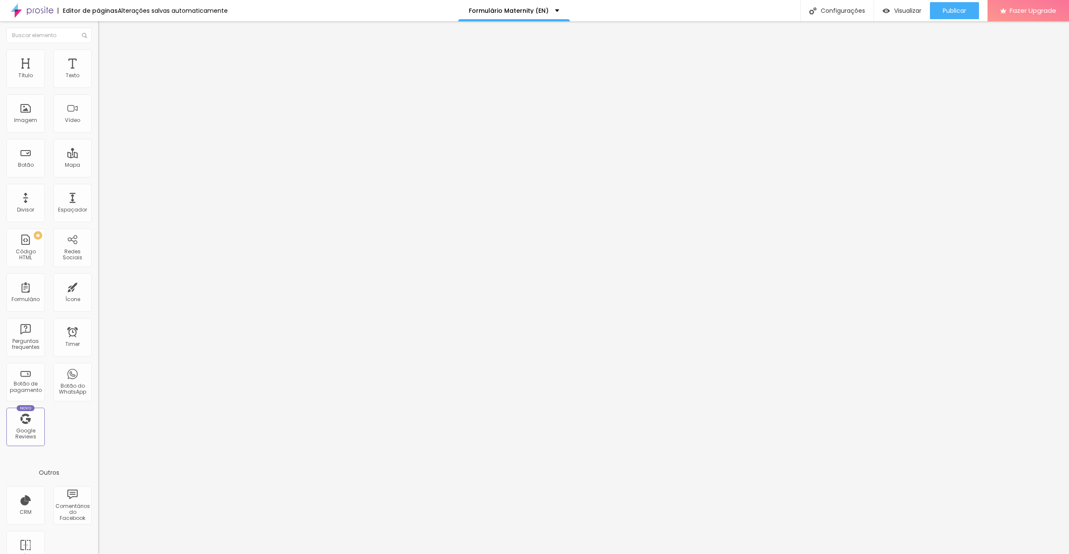
paste input "Please enter your location here."
type input "Please enter your location here."
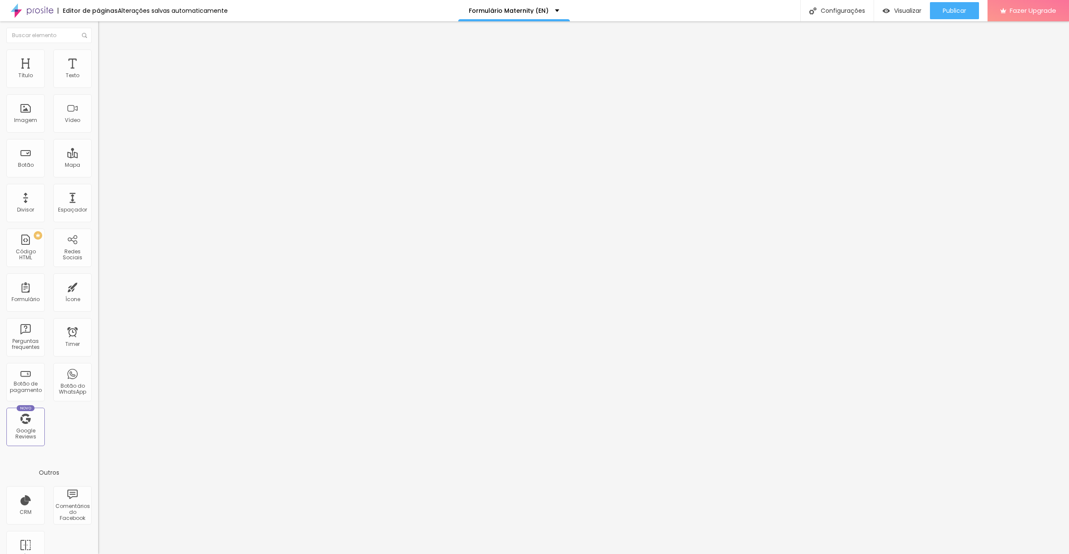
paste input "Example: @sofiademelo_photography"
type input "Example: @sofiademelo_photography"
paste input "Please write any additional information here."
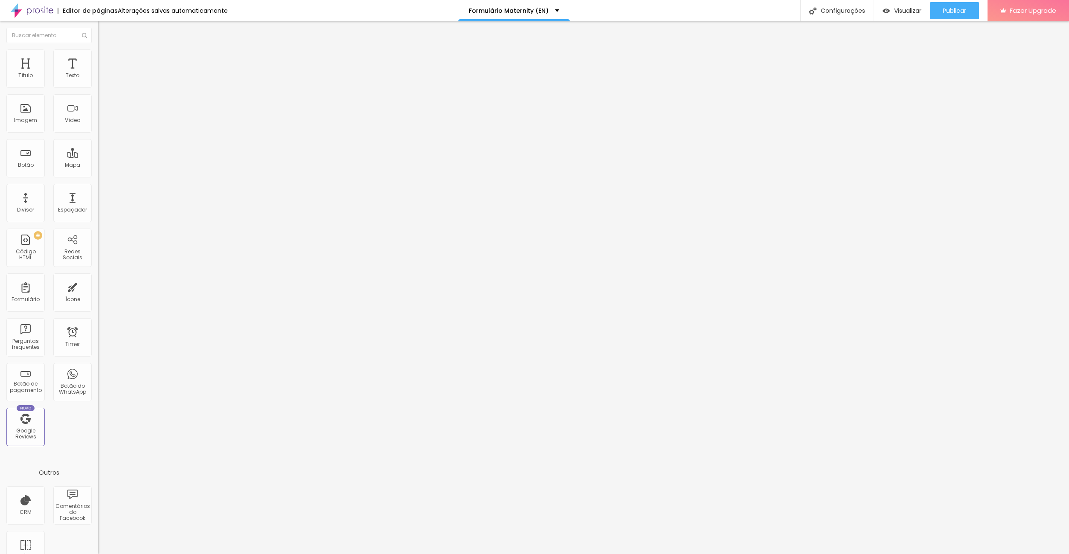
scroll to position [0, 18]
type input "Please write any additional information here."
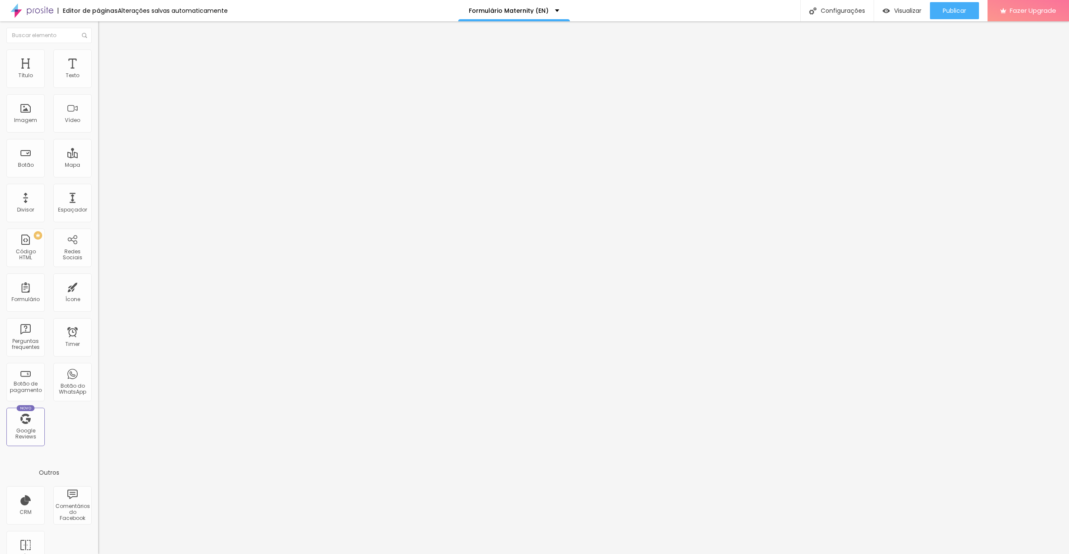
scroll to position [1312, 0]
drag, startPoint x: 464, startPoint y: 371, endPoint x: 398, endPoint y: 365, distance: 66.4
paste input "If you would like an invoice with a VAT number, please fill in your details her…"
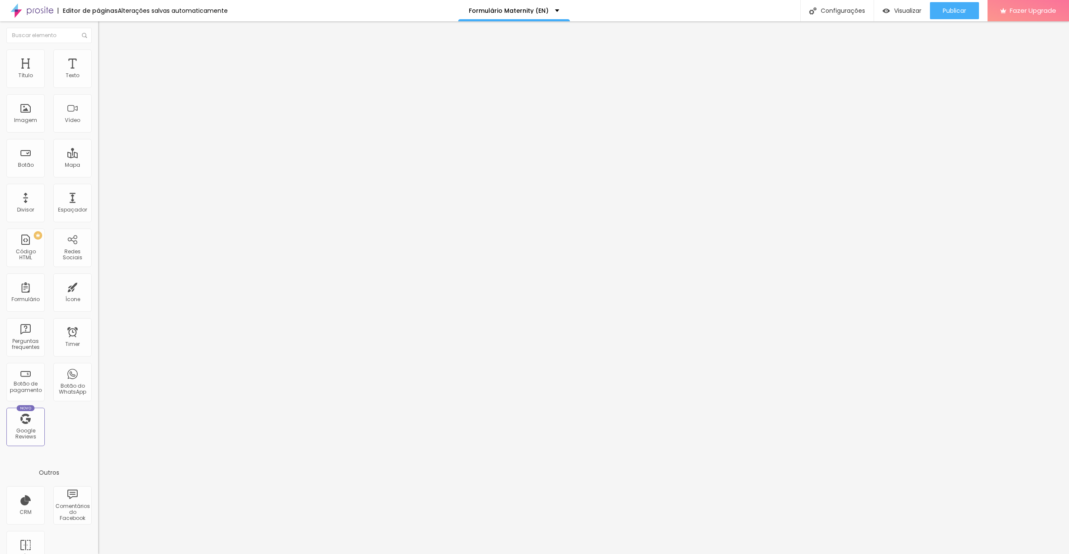
type input "If you would like an invoice with a VAT number, please fill in your details her…"
click at [98, 86] on img at bounding box center [100, 88] width 5 height 5
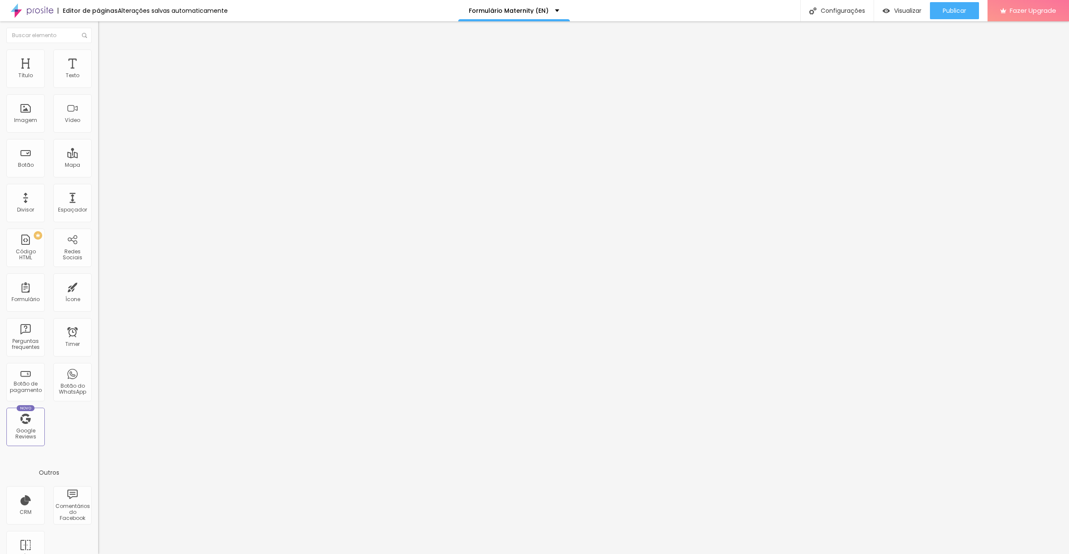
scroll to position [118, 0]
drag, startPoint x: 93, startPoint y: 84, endPoint x: 87, endPoint y: 83, distance: 5.7
click at [98, 84] on div "Formulário Formulário Maternity (EN)" at bounding box center [147, 80] width 98 height 26
click at [98, 86] on img at bounding box center [100, 88] width 5 height 5
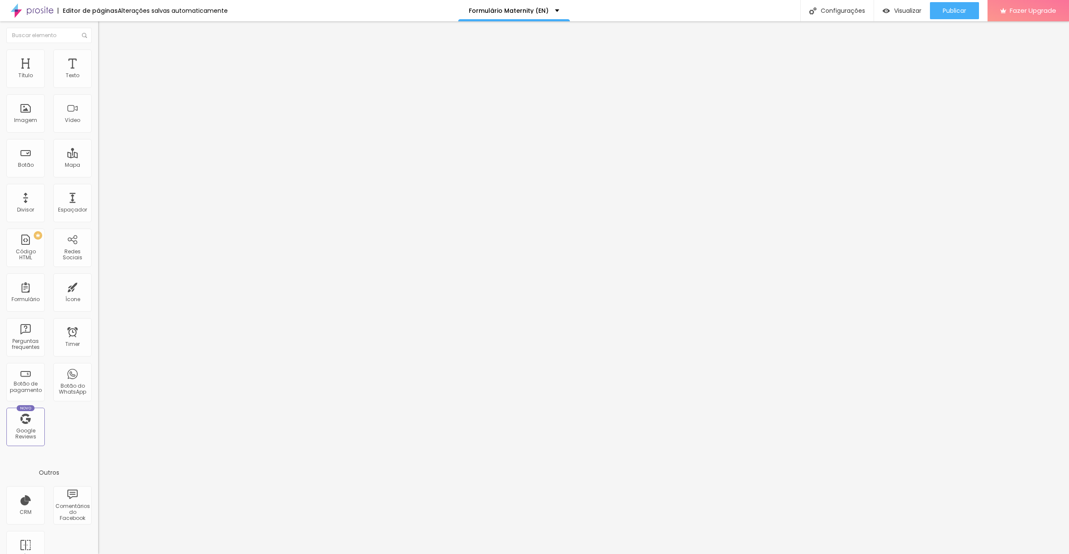
scroll to position [147, 0]
type input "Cotton – 10 Photos (€295.00)"
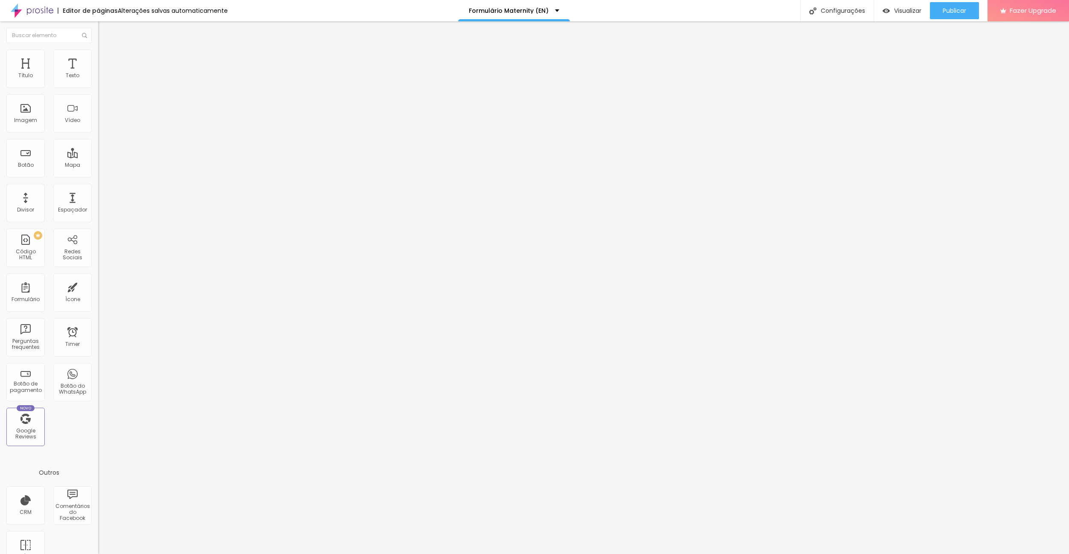
click at [72, 72] on div "Texto" at bounding box center [73, 75] width 14 height 6
click at [98, 80] on input "ENTRAR" at bounding box center [149, 76] width 102 height 9
type input "ENTER"
click at [955, 8] on span "Publicar" at bounding box center [953, 10] width 23 height 7
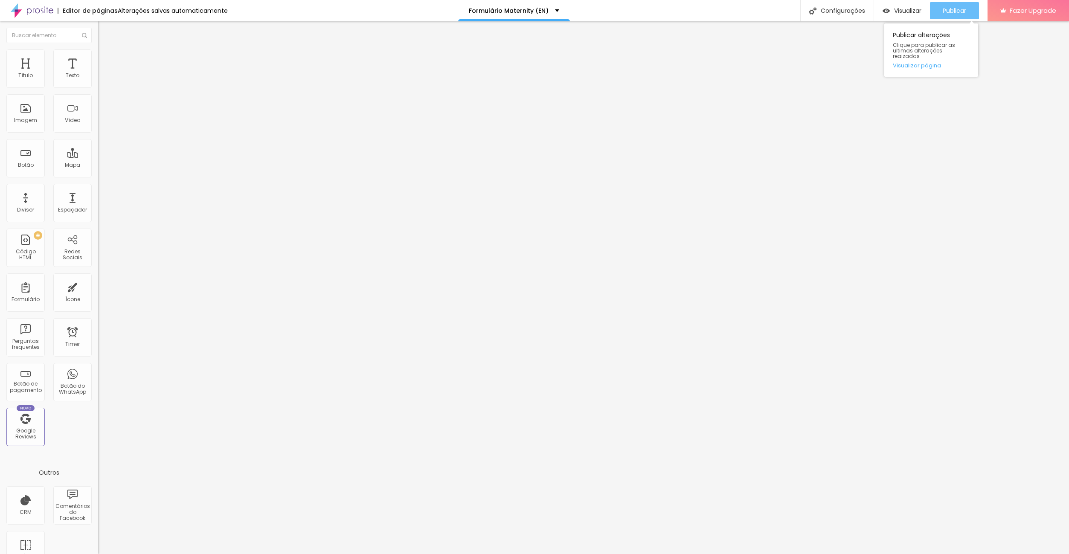
click at [961, 10] on span "Publicar" at bounding box center [953, 10] width 23 height 7
